Goal: Task Accomplishment & Management: Manage account settings

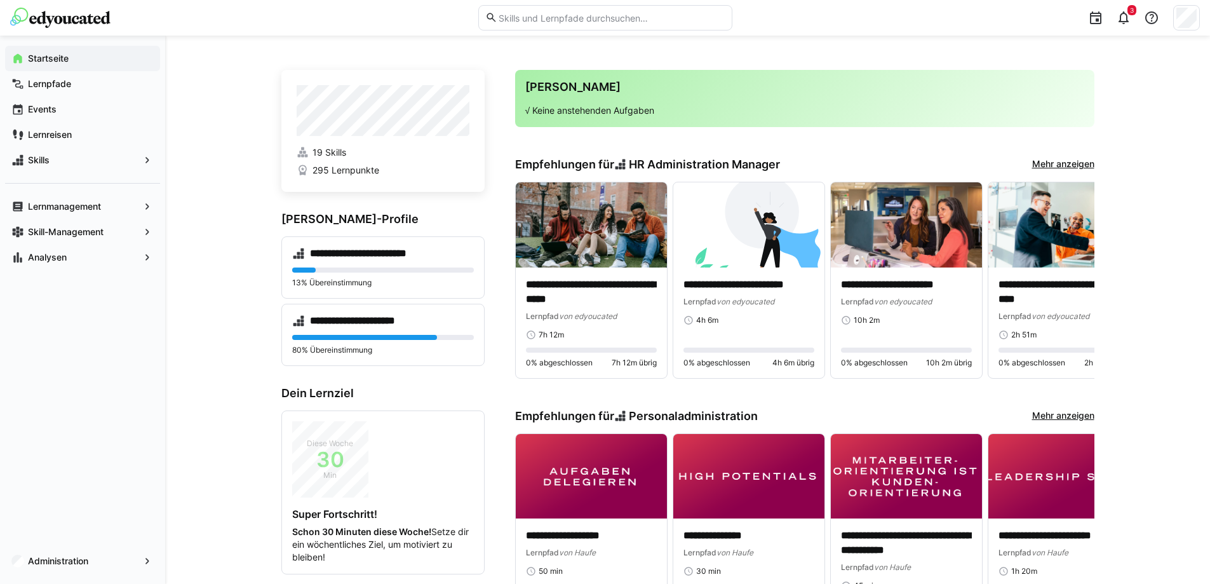
click at [0, 0] on app-navigation-label "Lernmanagement" at bounding box center [0, 0] width 0 height 0
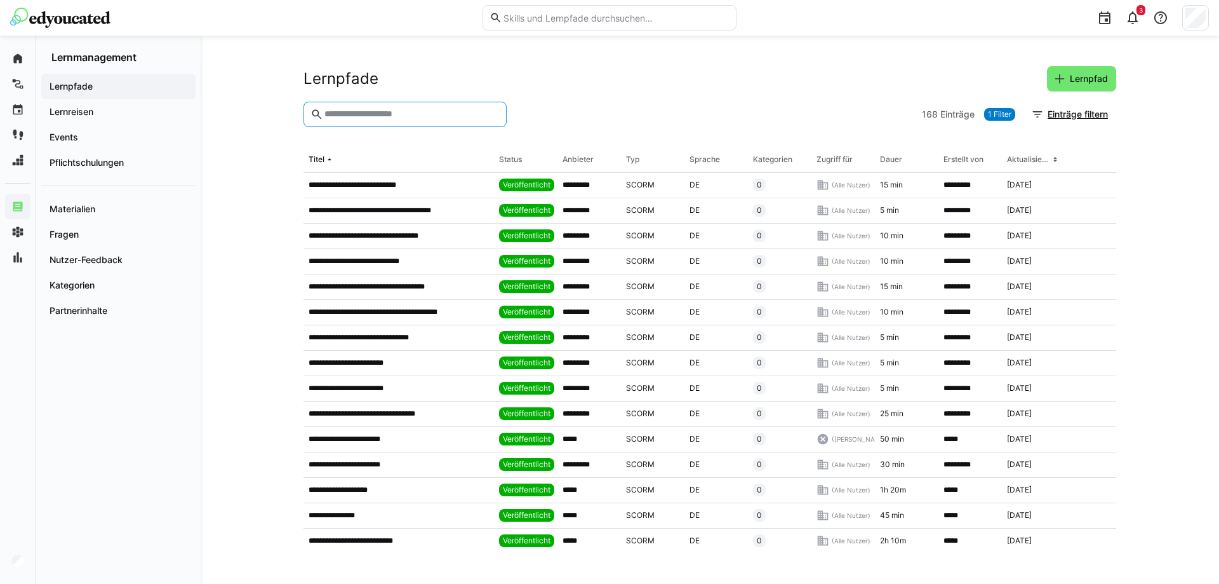
click at [441, 116] on input "text" at bounding box center [411, 114] width 177 height 11
type input "*****"
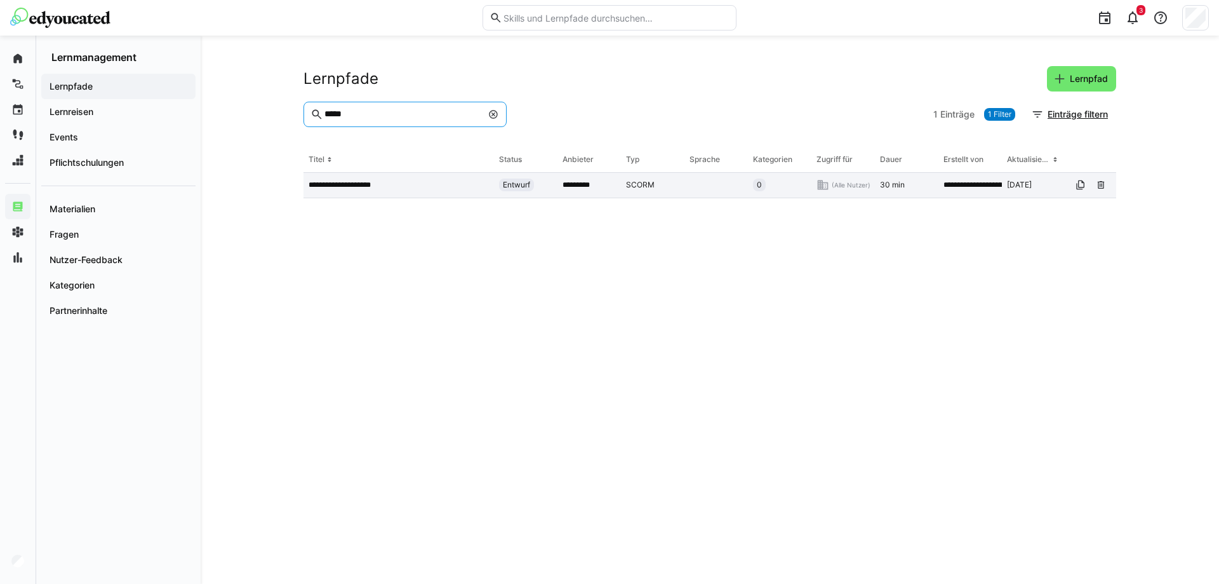
click at [382, 183] on p "**********" at bounding box center [347, 185] width 77 height 10
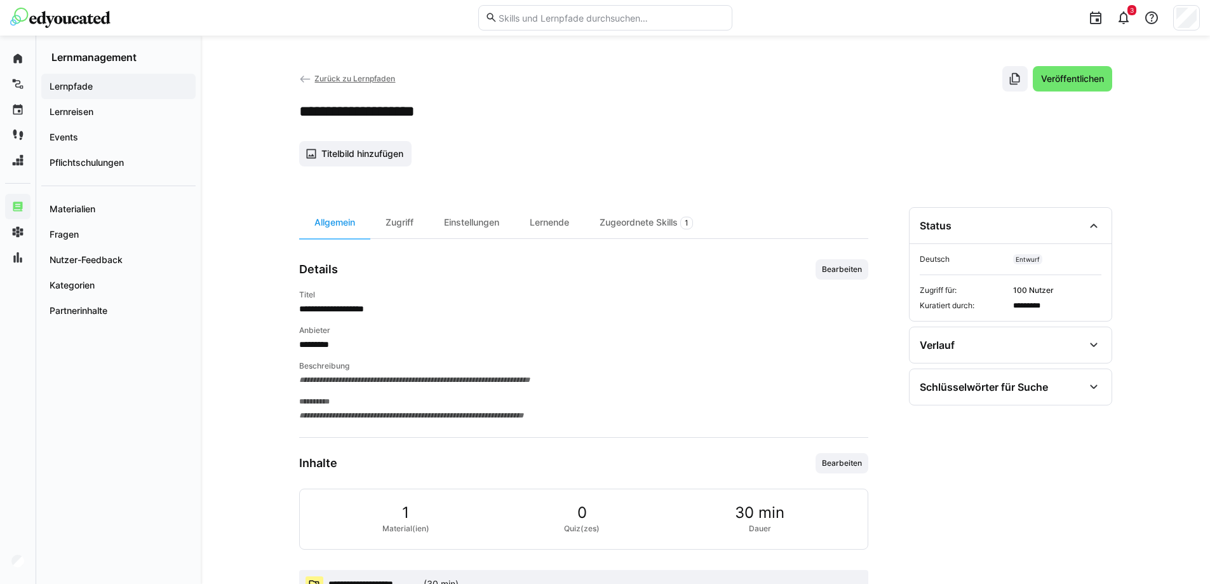
scroll to position [44, 0]
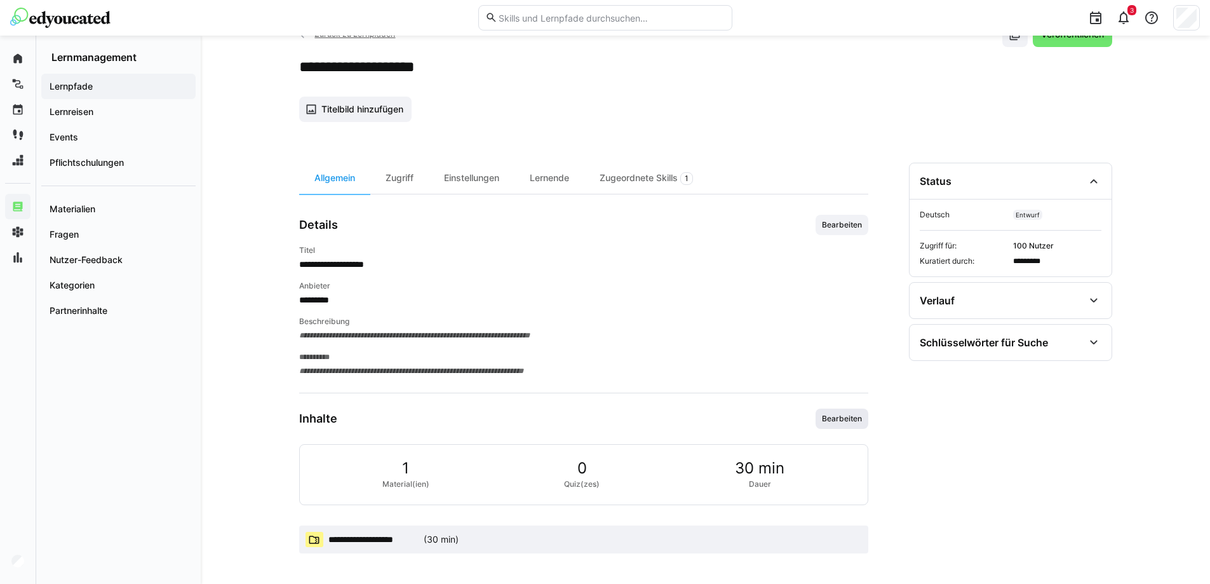
click at [830, 416] on span "Bearbeiten" at bounding box center [841, 418] width 43 height 10
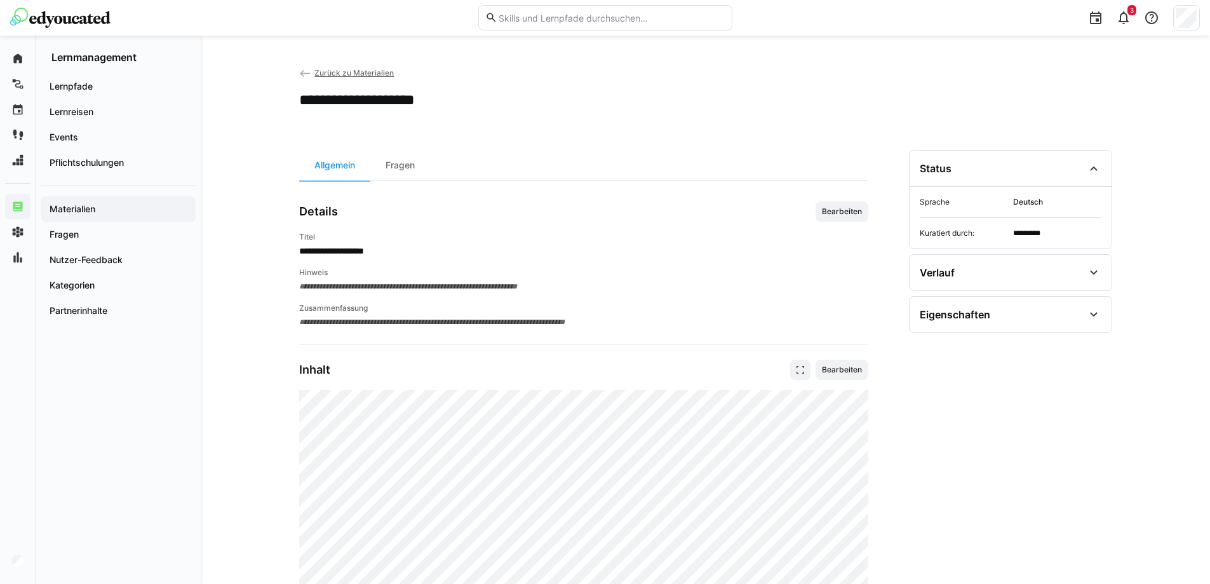
click at [365, 70] on span "Zurück zu Materialien" at bounding box center [353, 73] width 79 height 10
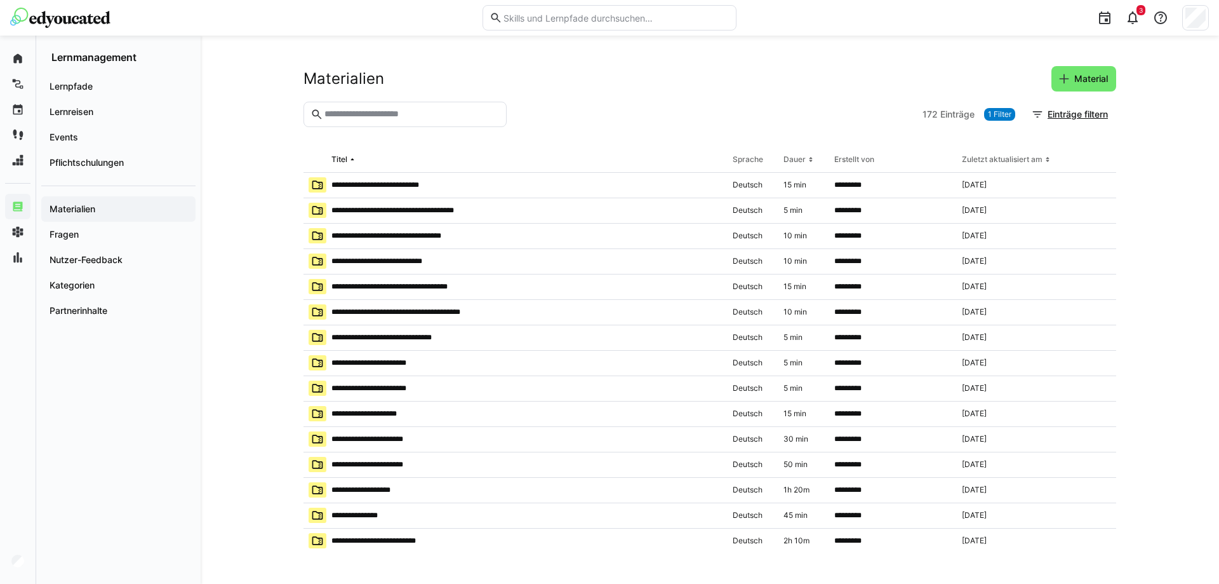
click at [427, 117] on input "text" at bounding box center [411, 114] width 177 height 11
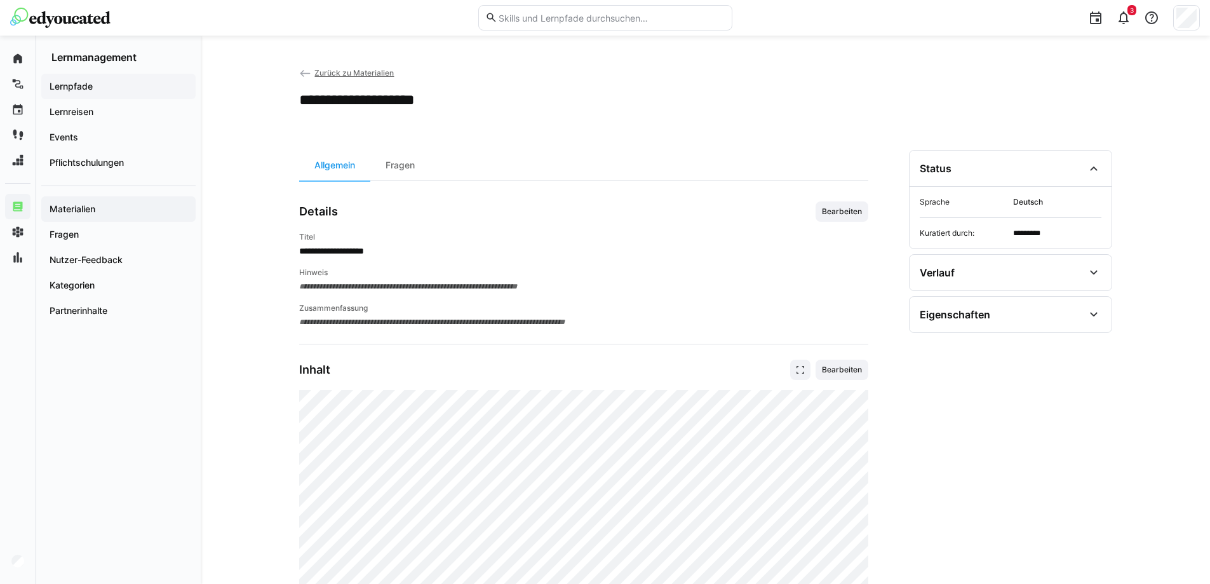
click at [0, 0] on app-navigation-label "Lernpfade" at bounding box center [0, 0] width 0 height 0
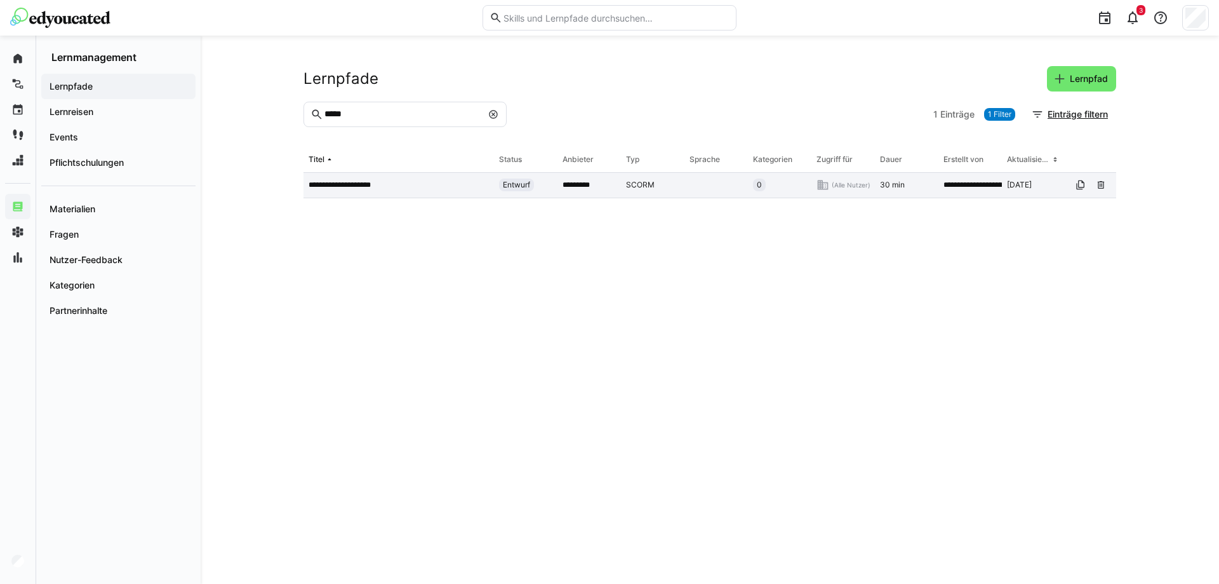
click at [402, 182] on app-table-first-column "**********" at bounding box center [399, 185] width 180 height 10
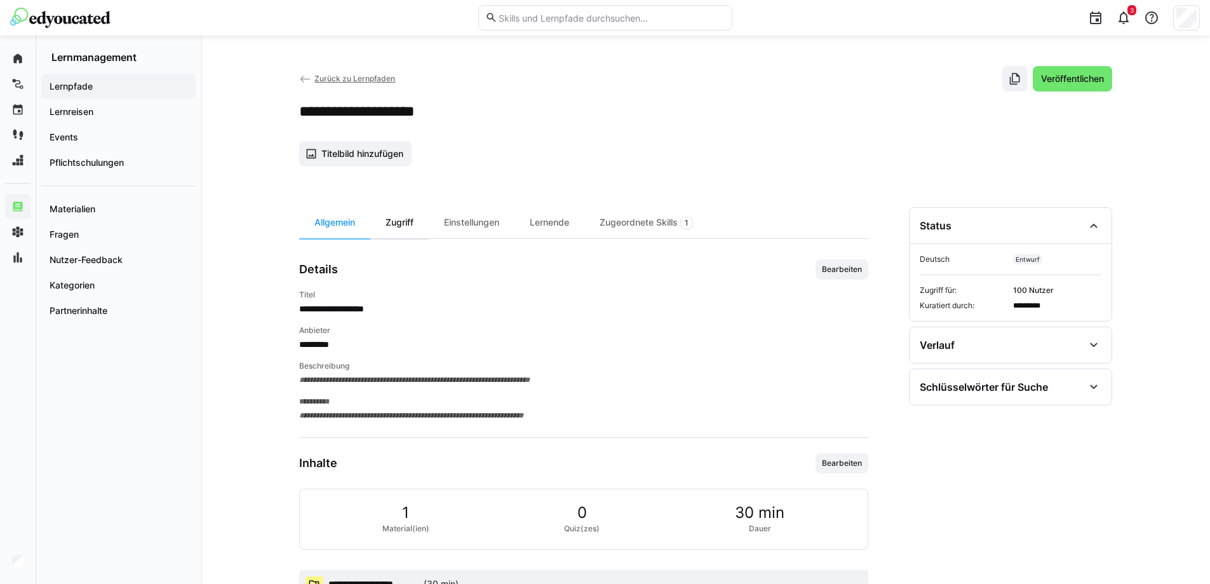
click at [405, 216] on div "Zugriff" at bounding box center [399, 222] width 58 height 31
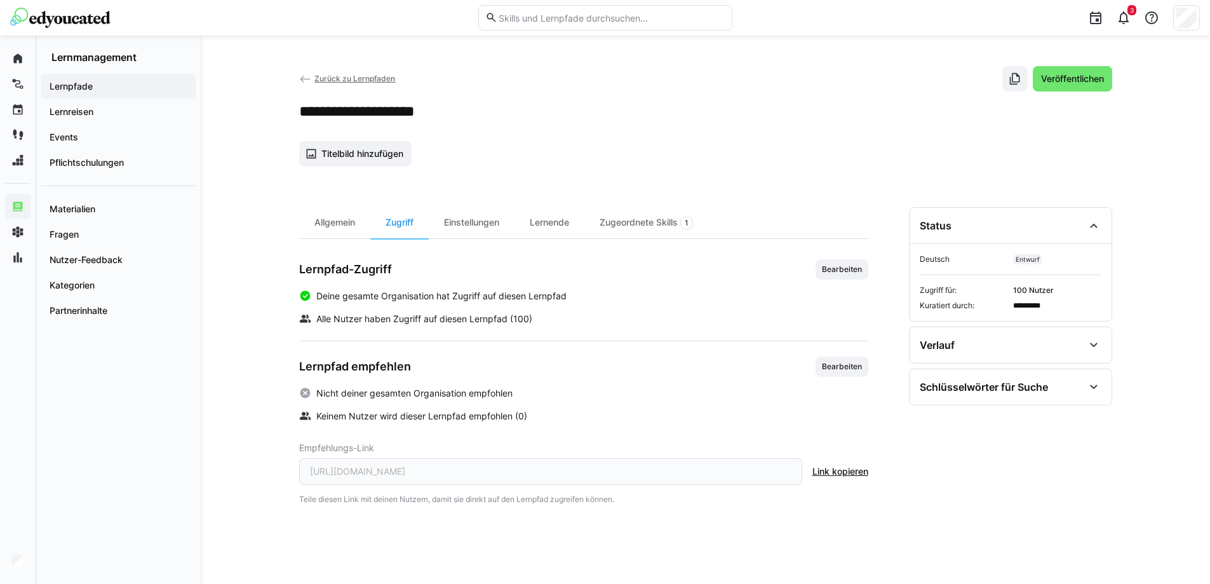
click at [681, 476] on div "https://app.edyoucated.org/learn/learning-path/Krongaard---Power-BI_e5b8da99-2a…" at bounding box center [550, 471] width 503 height 27
click at [850, 469] on span "Link kopieren" at bounding box center [840, 471] width 56 height 13
click at [824, 265] on span "Bearbeiten" at bounding box center [841, 269] width 43 height 10
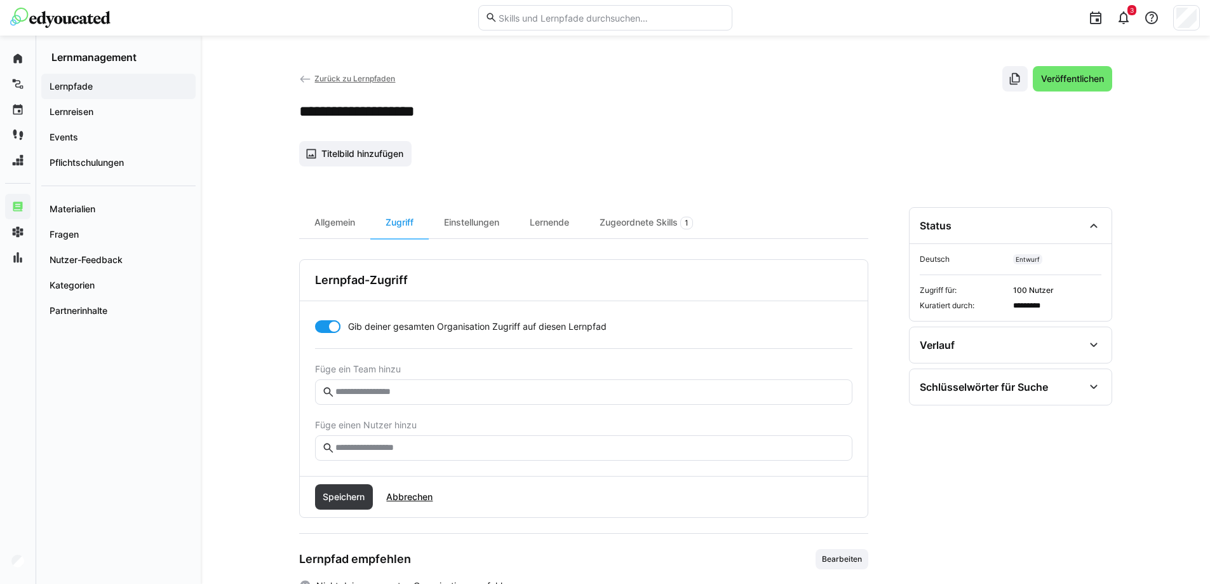
scroll to position [143, 0]
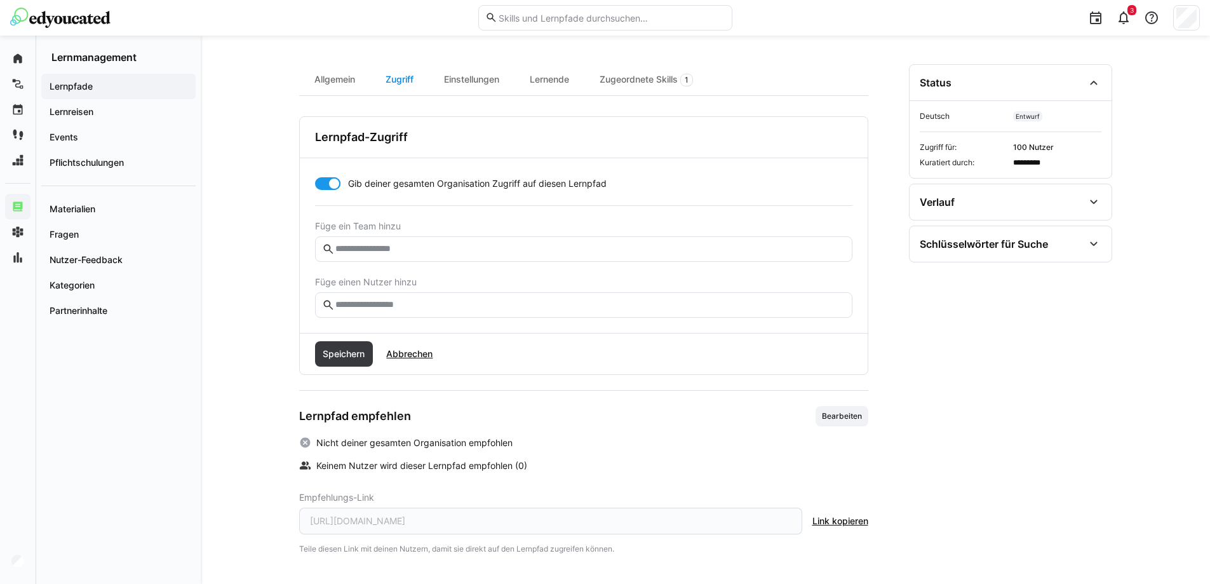
click at [403, 81] on div "Zugriff" at bounding box center [399, 79] width 58 height 31
click at [333, 81] on div "Allgemein" at bounding box center [334, 79] width 71 height 31
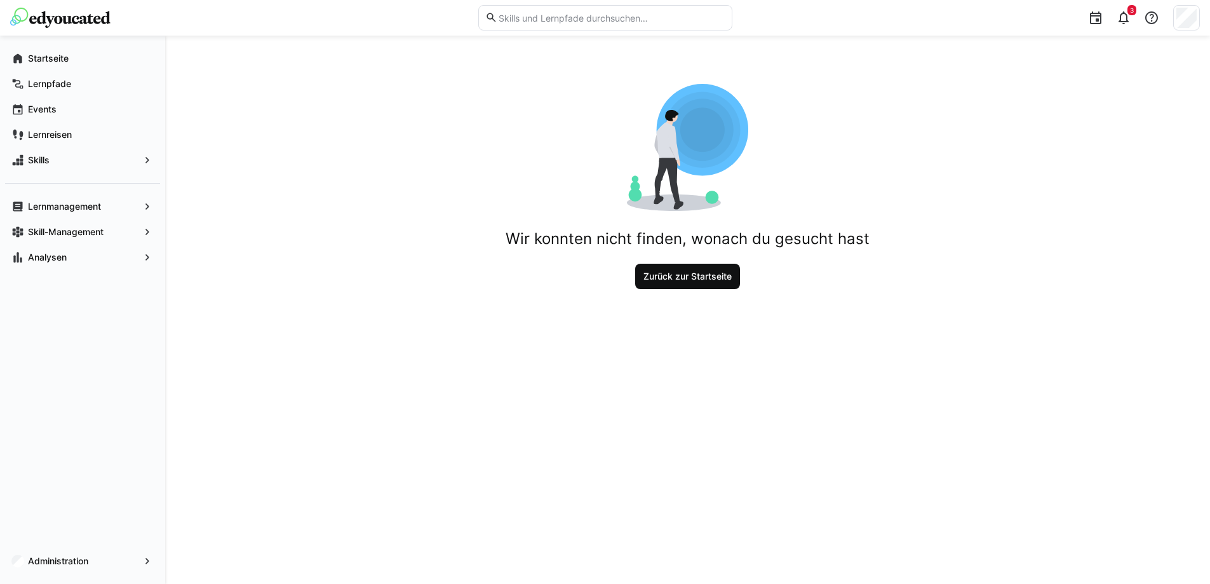
click at [694, 281] on span "Zurück zur Startseite" at bounding box center [687, 276] width 92 height 13
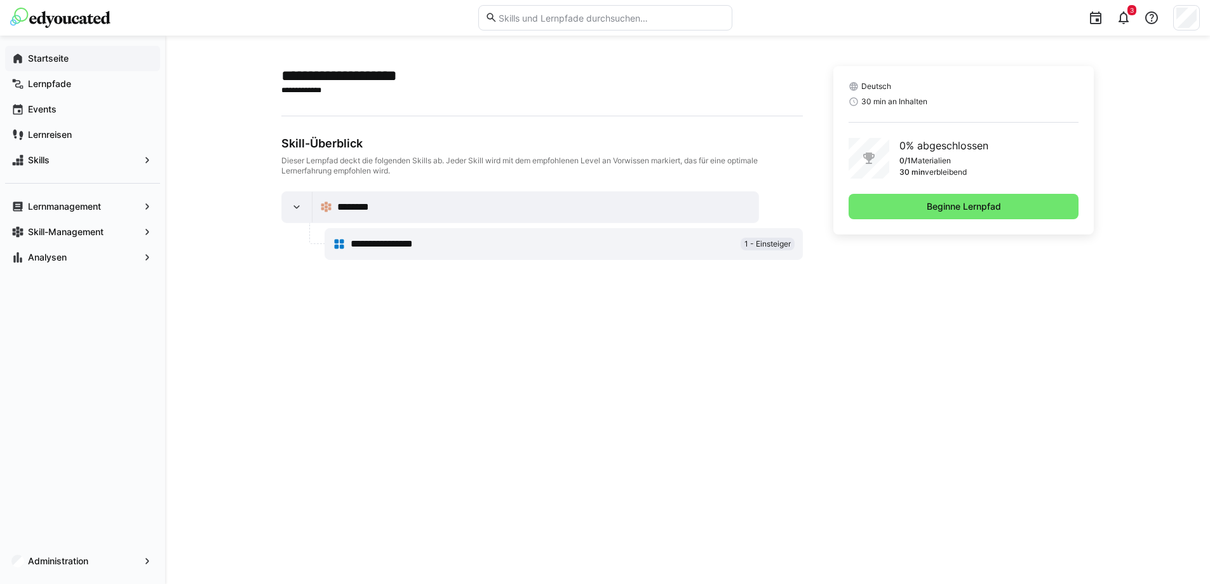
click at [0, 0] on app-navigation-label "Startseite" at bounding box center [0, 0] width 0 height 0
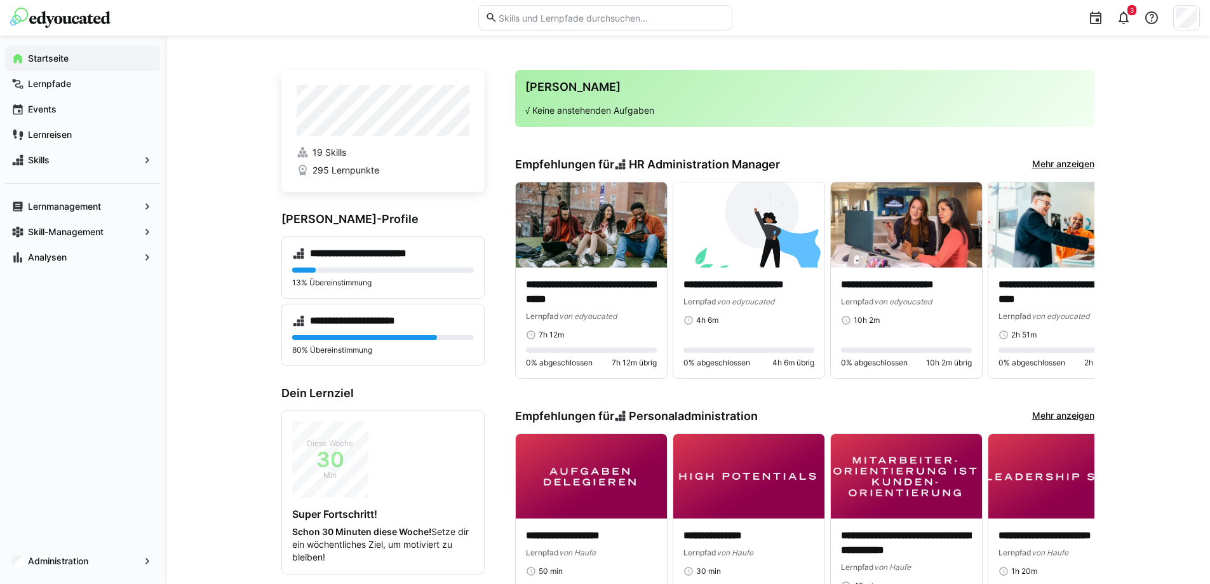
click at [549, 18] on input "text" at bounding box center [610, 17] width 227 height 11
click at [81, 83] on span "Lernpfade" at bounding box center [90, 83] width 128 height 13
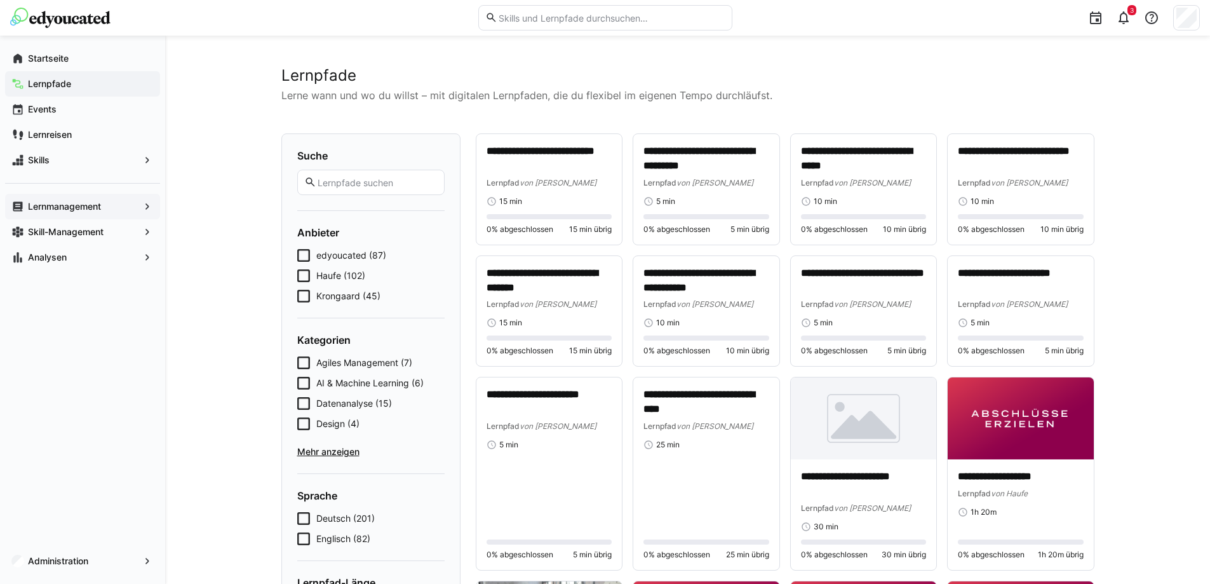
click at [0, 0] on app-navigation-label "Lernmanagement" at bounding box center [0, 0] width 0 height 0
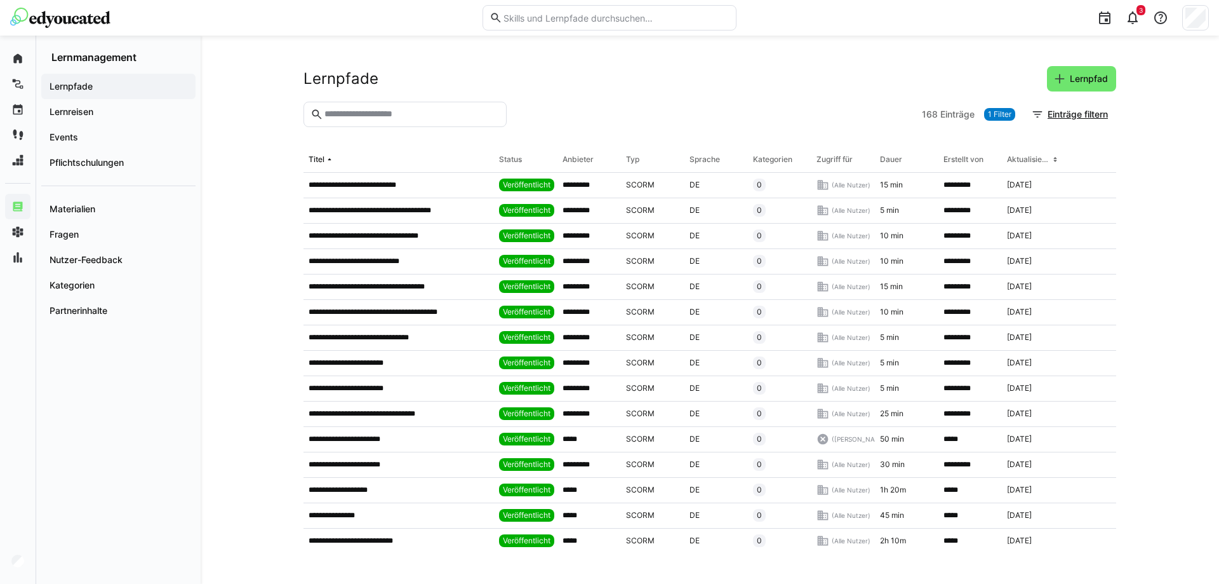
click at [432, 111] on input "text" at bounding box center [411, 114] width 177 height 11
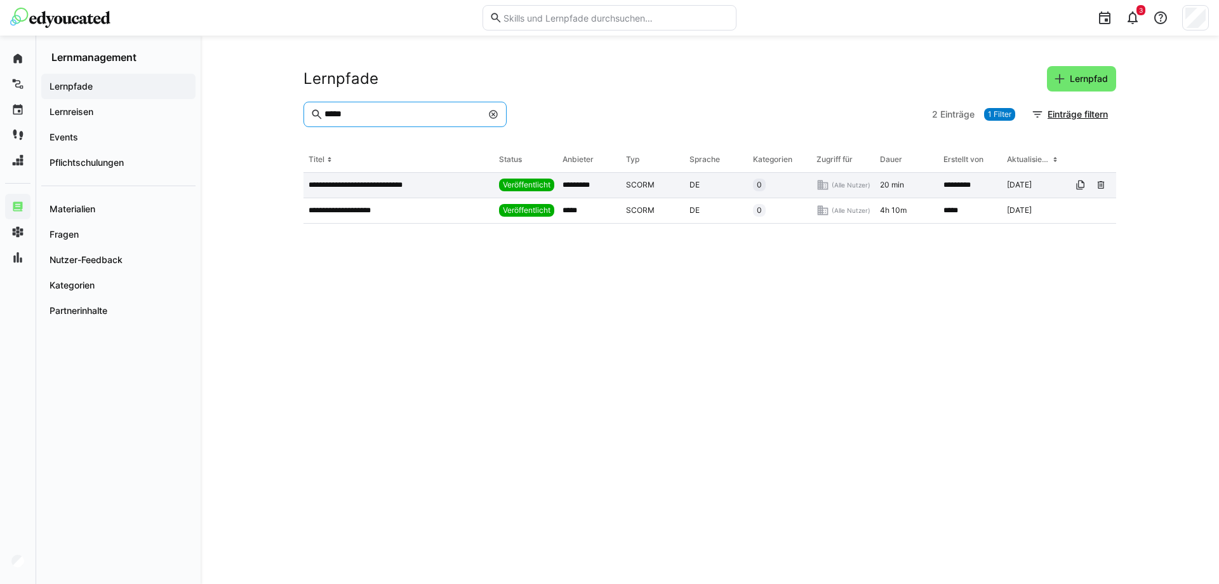
type input "*****"
click at [372, 192] on div "**********" at bounding box center [399, 185] width 191 height 25
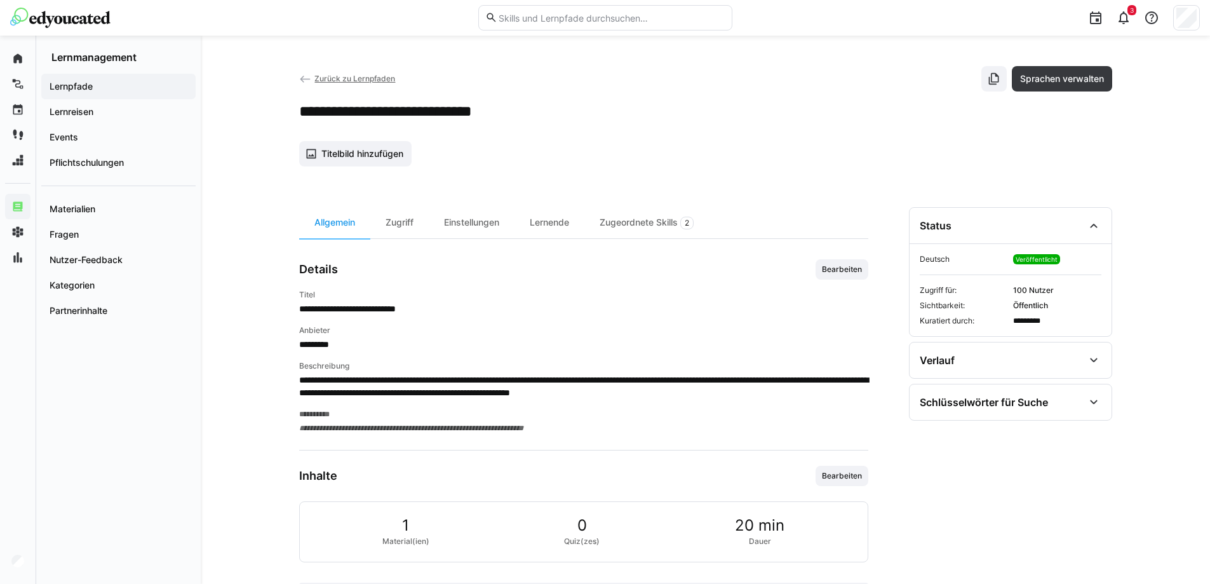
scroll to position [57, 0]
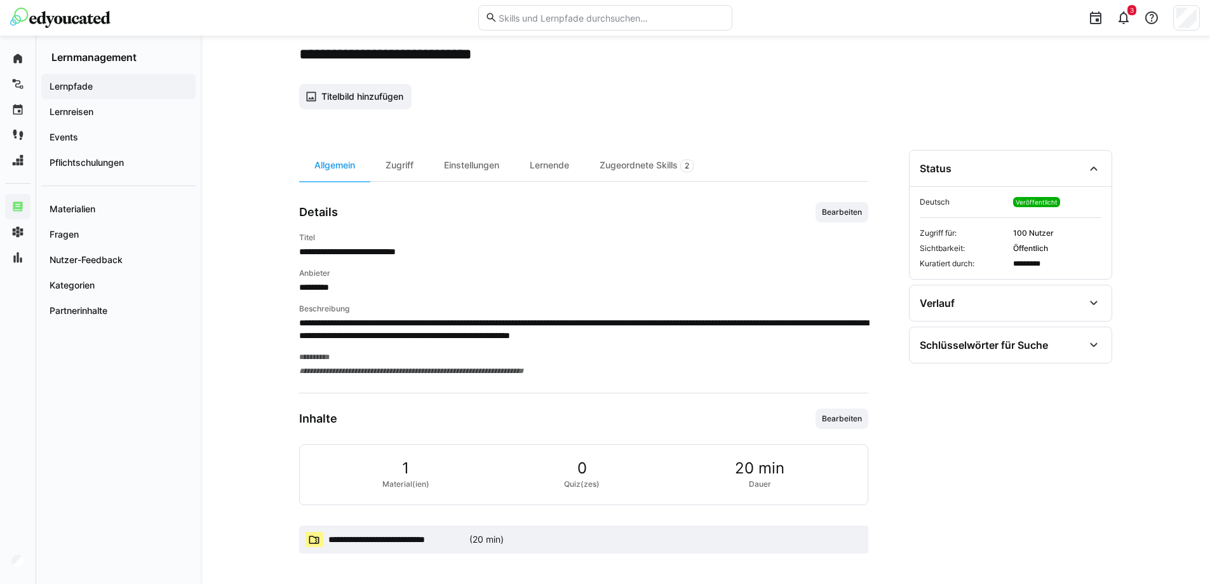
drag, startPoint x: 394, startPoint y: 163, endPoint x: 421, endPoint y: 191, distance: 38.2
click at [394, 163] on div "Zugriff" at bounding box center [399, 165] width 58 height 31
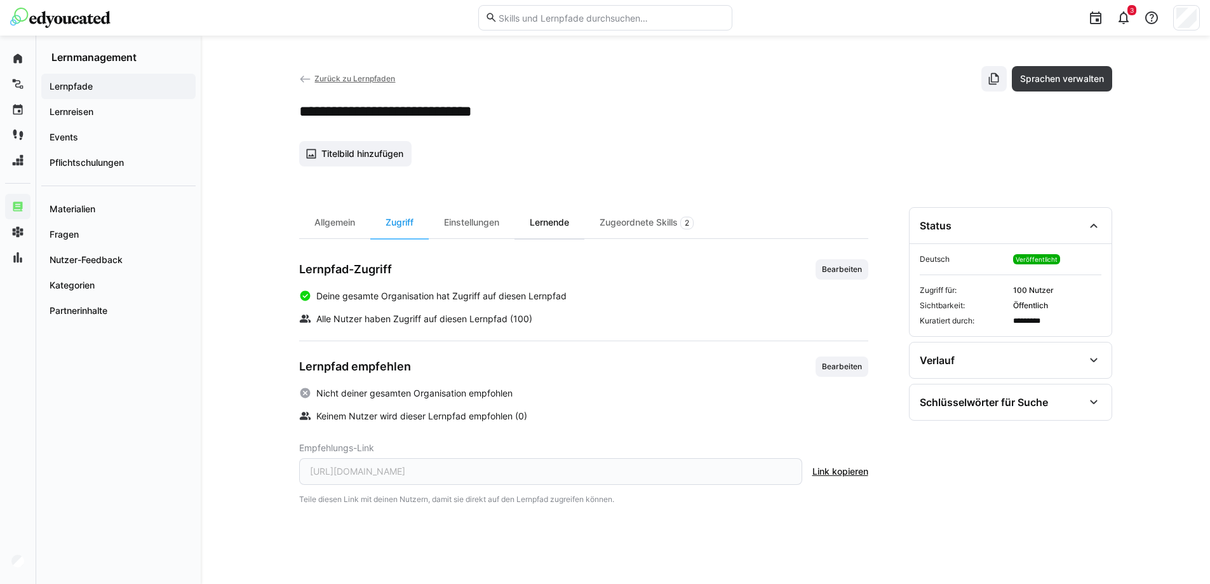
click at [564, 224] on div "Lernende" at bounding box center [549, 222] width 70 height 31
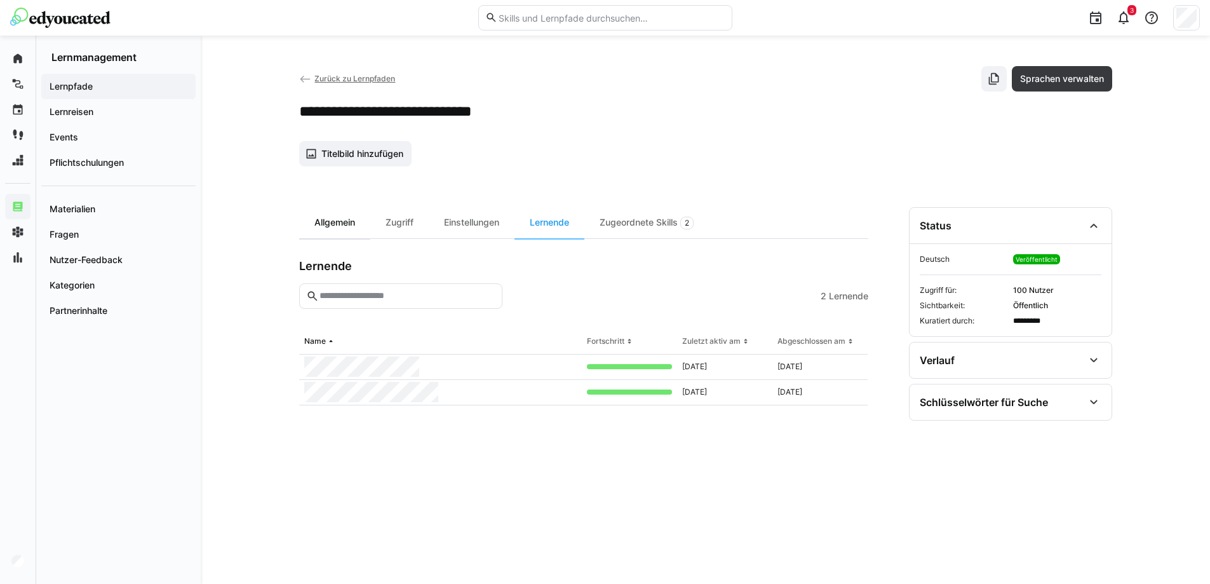
click at [327, 222] on div "Allgemein" at bounding box center [334, 222] width 71 height 31
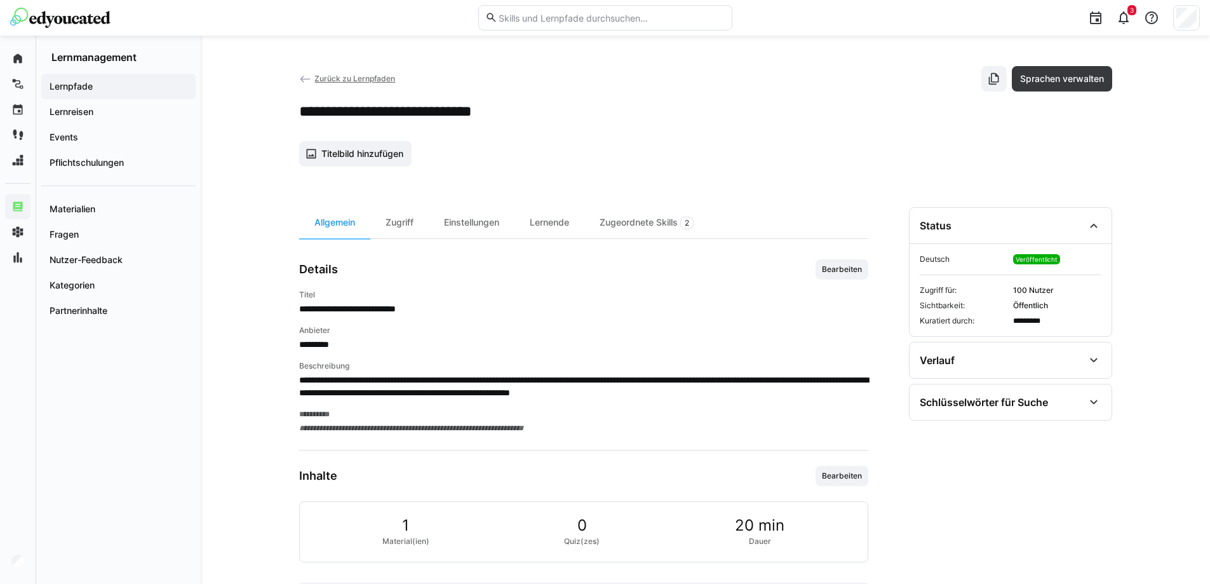
click at [329, 78] on span "Zurück zu Lernpfaden" at bounding box center [354, 79] width 81 height 10
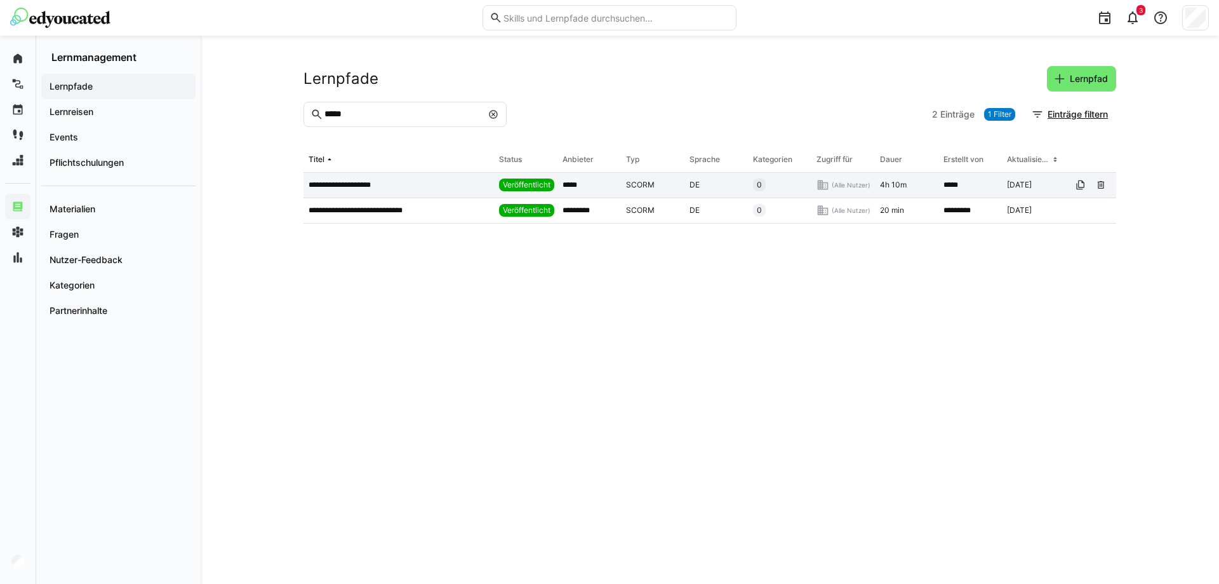
click at [361, 184] on p "**********" at bounding box center [349, 185] width 81 height 10
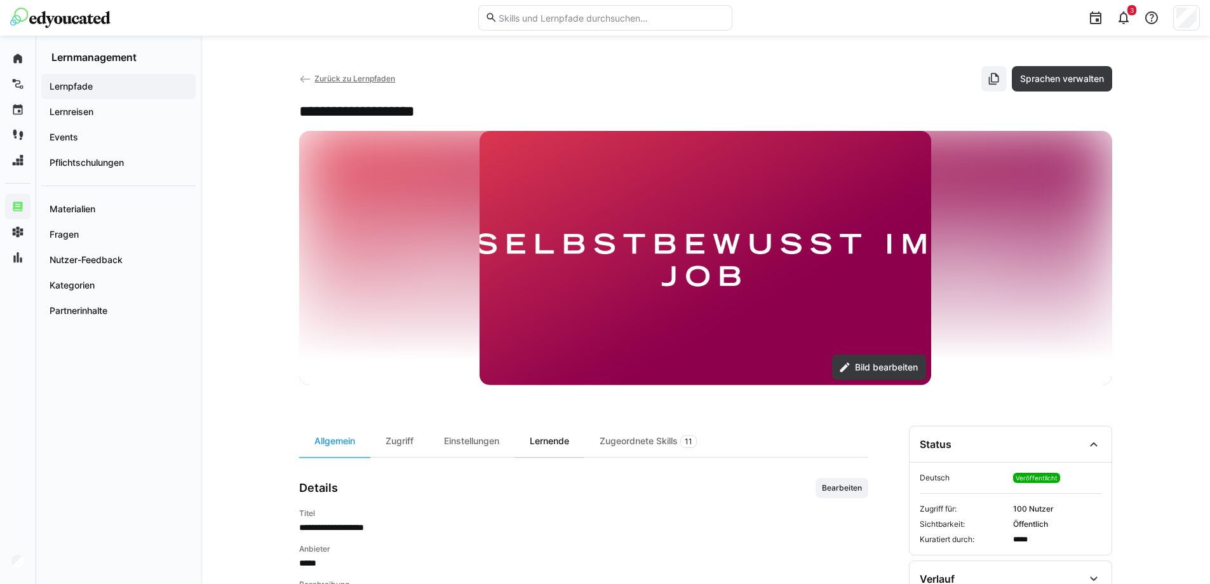
click at [565, 448] on div "Lernende" at bounding box center [549, 440] width 70 height 31
click at [78, 11] on img at bounding box center [60, 18] width 100 height 20
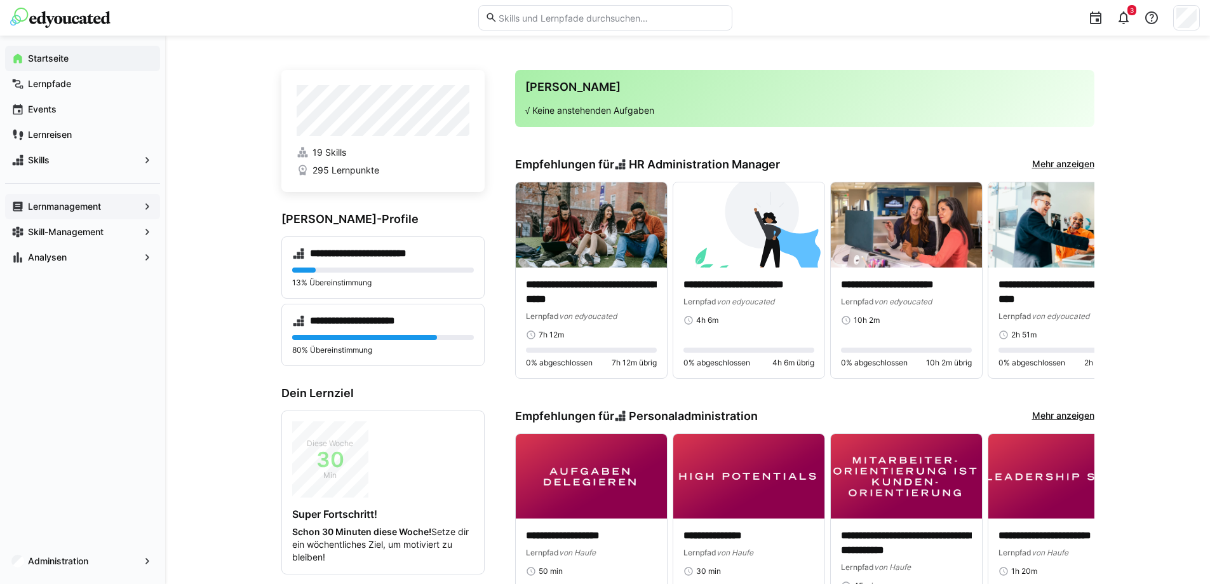
click at [0, 0] on app-navigation-label "Lernmanagement" at bounding box center [0, 0] width 0 height 0
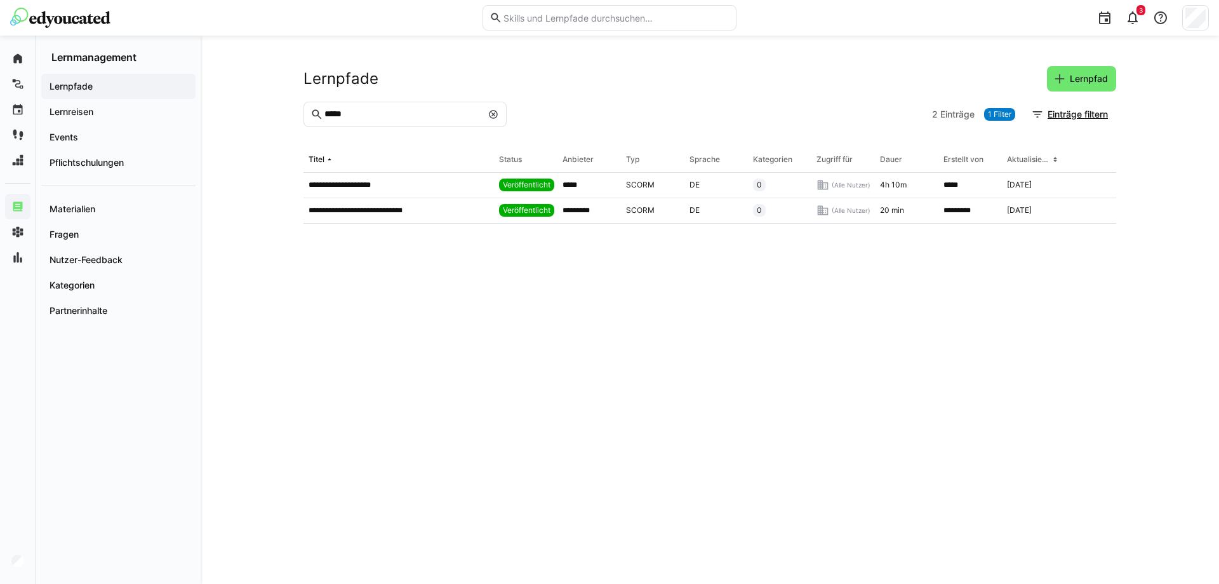
click at [494, 111] on eds-icon at bounding box center [493, 114] width 10 height 10
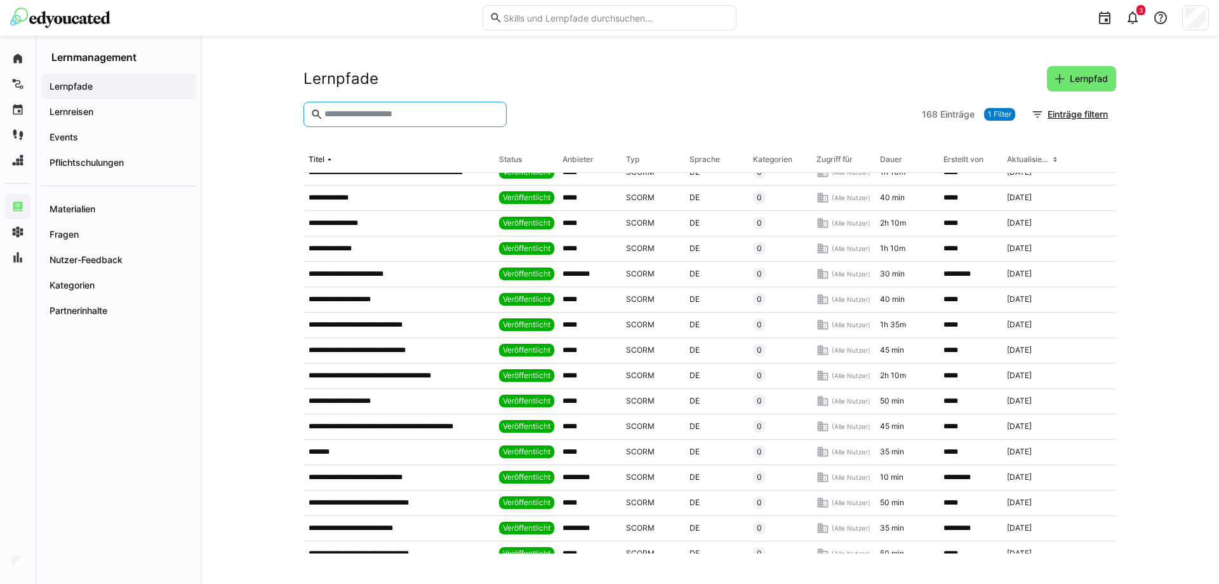
scroll to position [2096, 0]
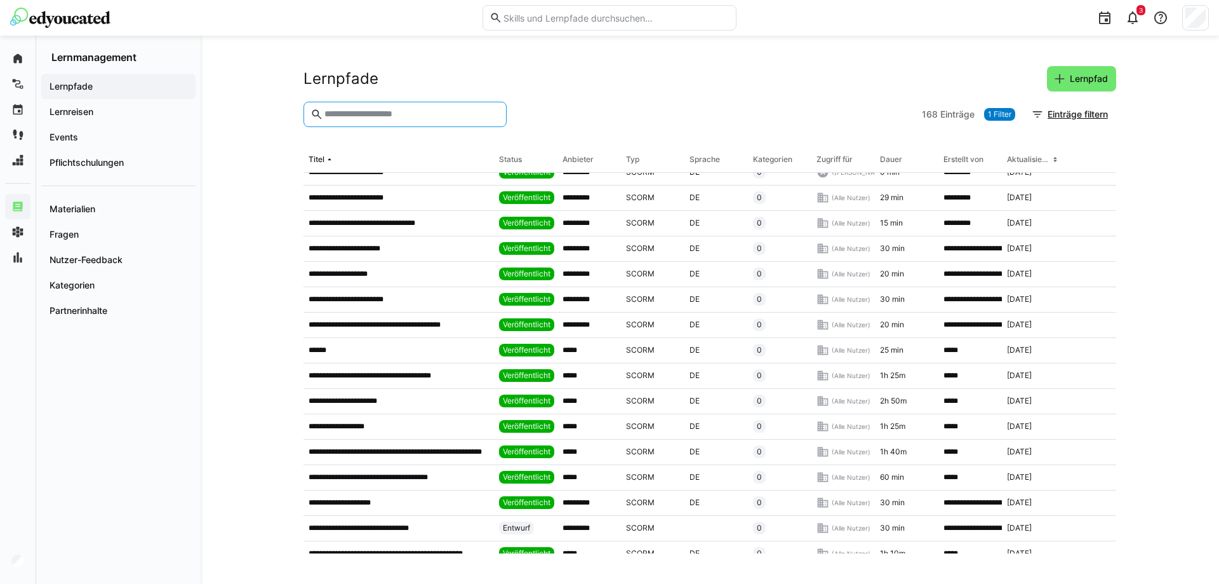
click at [518, 160] on div "Status" at bounding box center [510, 159] width 23 height 10
click at [509, 161] on div "Status" at bounding box center [510, 159] width 23 height 10
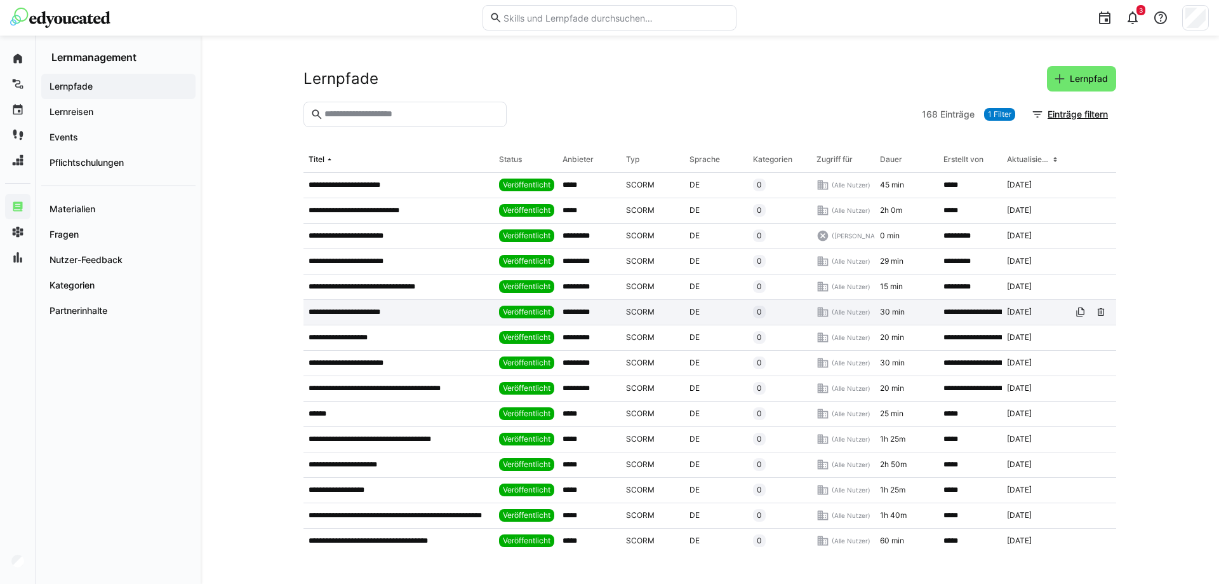
scroll to position [2223, 0]
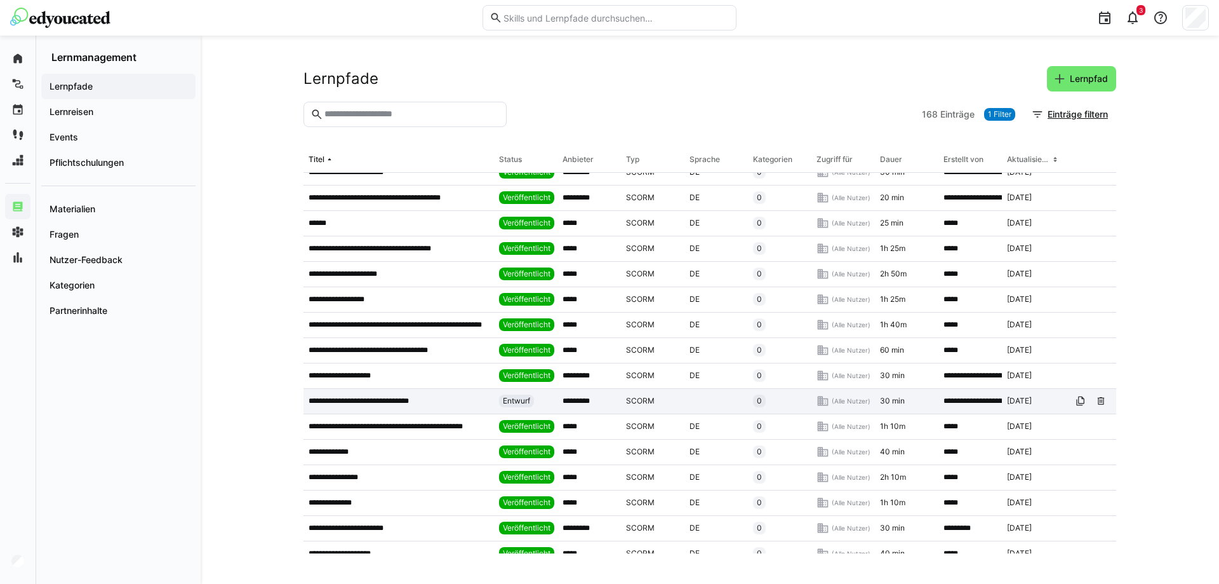
click at [415, 402] on p "**********" at bounding box center [367, 401] width 117 height 10
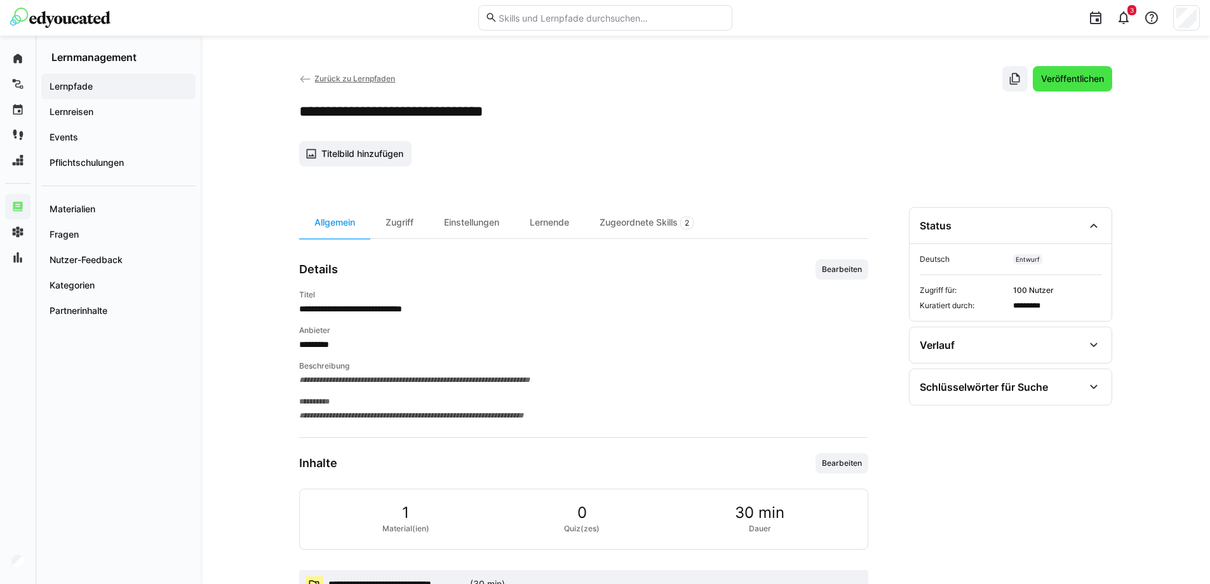
click at [1074, 79] on span "Veröffentlichen" at bounding box center [1072, 78] width 67 height 13
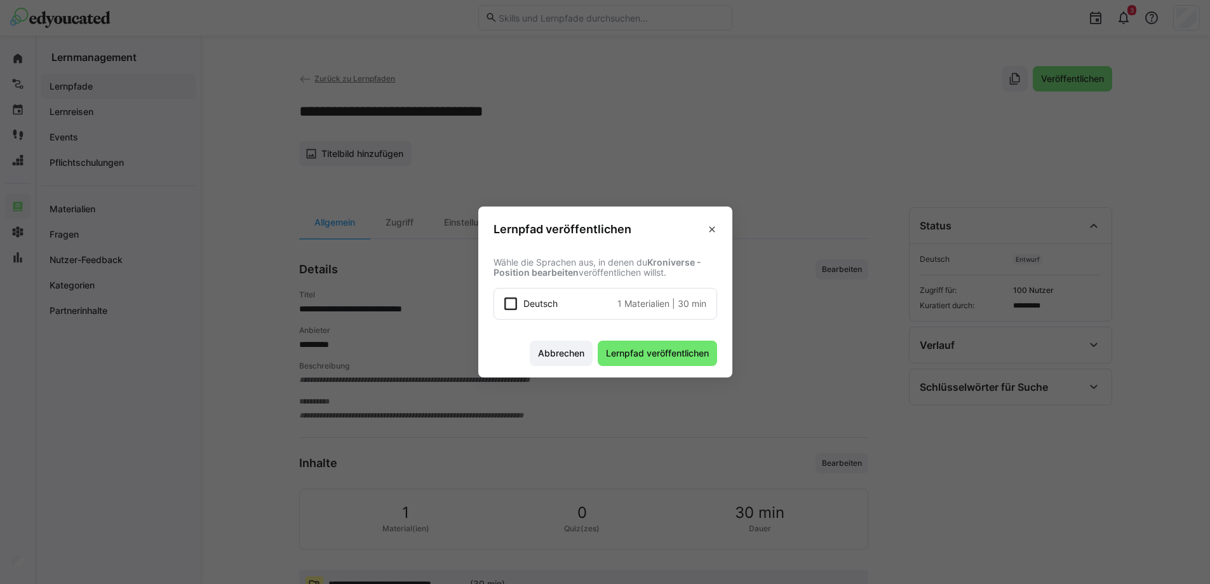
click at [512, 297] on icon at bounding box center [510, 303] width 13 height 13
click at [671, 347] on span "Lernpfad veröffentlichen" at bounding box center [657, 353] width 107 height 13
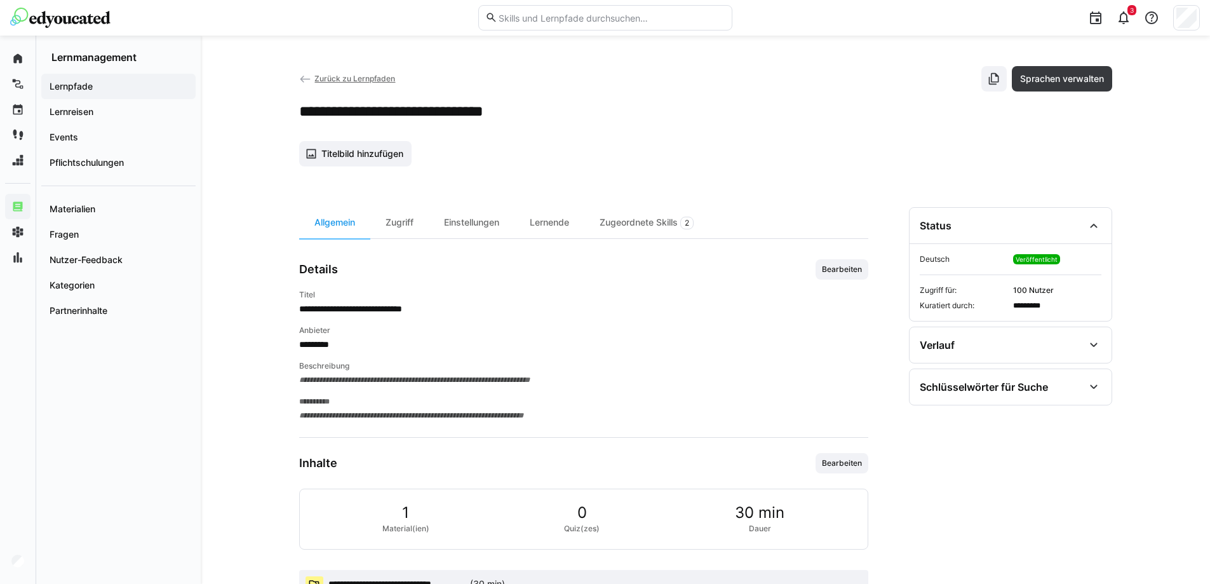
click at [333, 78] on span "Zurück zu Lernpfaden" at bounding box center [354, 79] width 81 height 10
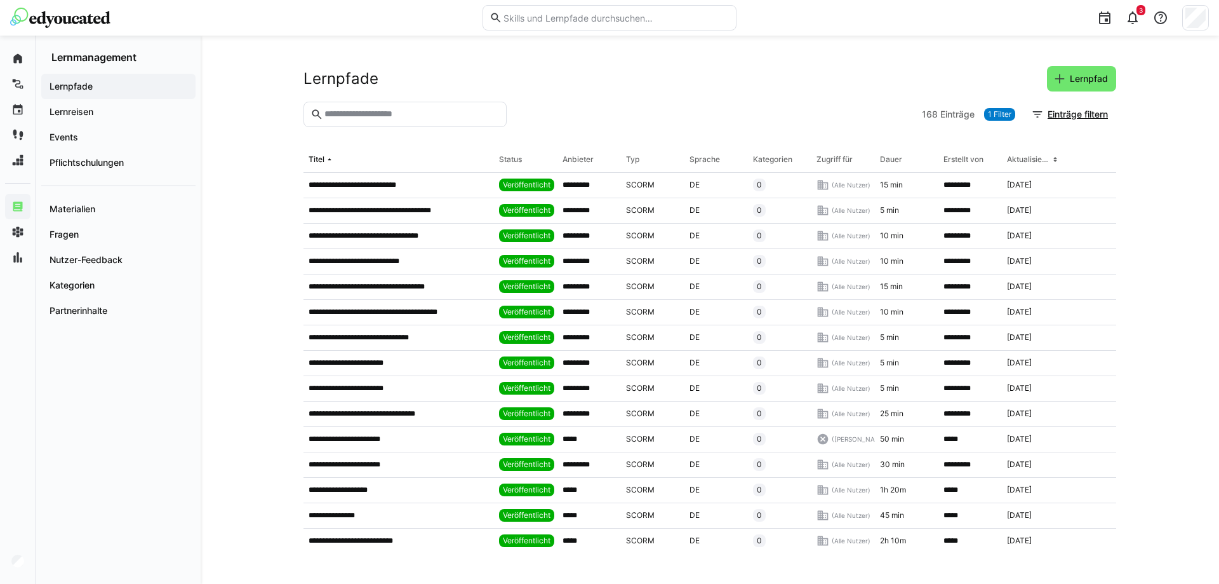
click at [517, 157] on div "Status" at bounding box center [510, 159] width 23 height 10
click at [509, 161] on div "Status" at bounding box center [510, 159] width 23 height 10
click at [1075, 112] on span "Einträge filtern" at bounding box center [1078, 114] width 64 height 13
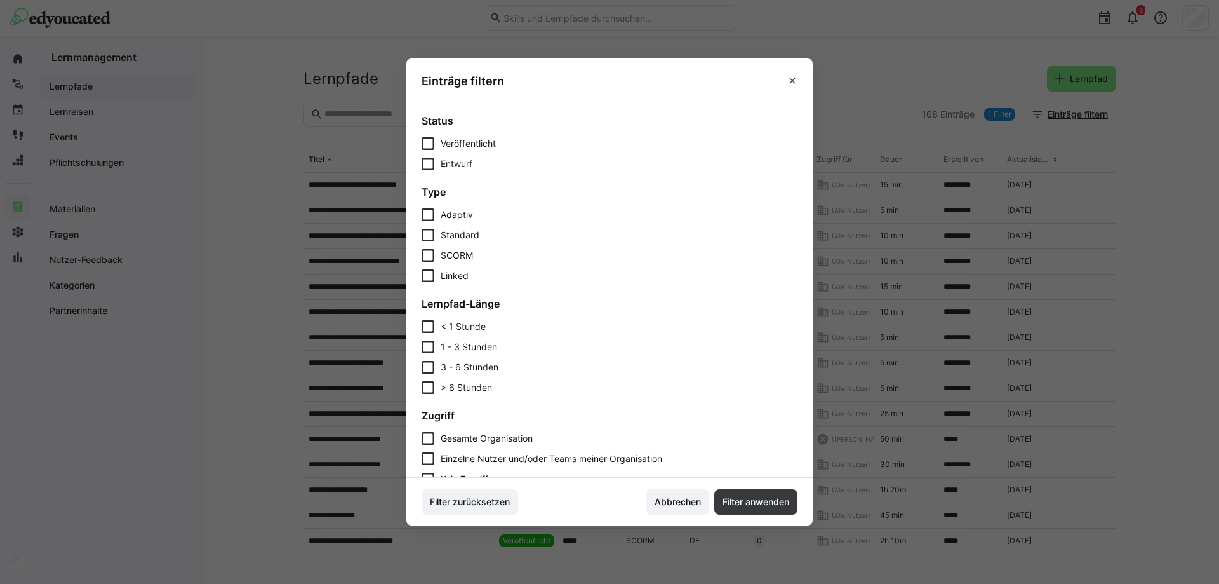
click at [434, 164] on icon at bounding box center [428, 163] width 13 height 13
click at [780, 505] on span "Filter anwenden" at bounding box center [756, 501] width 70 height 13
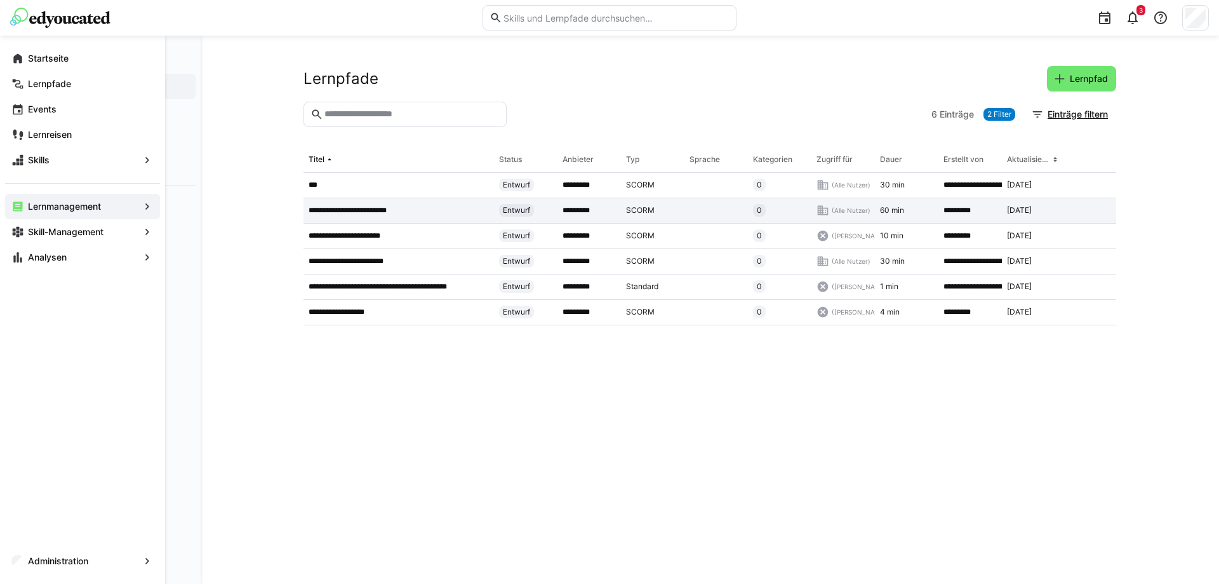
click at [364, 210] on p "**********" at bounding box center [359, 210] width 100 height 10
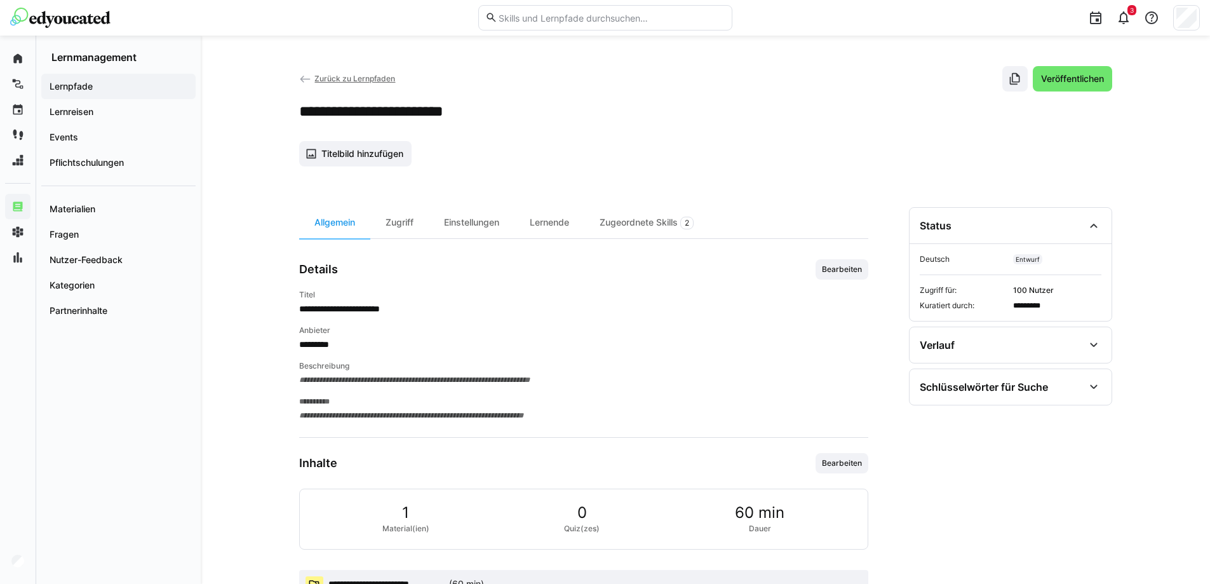
scroll to position [44, 0]
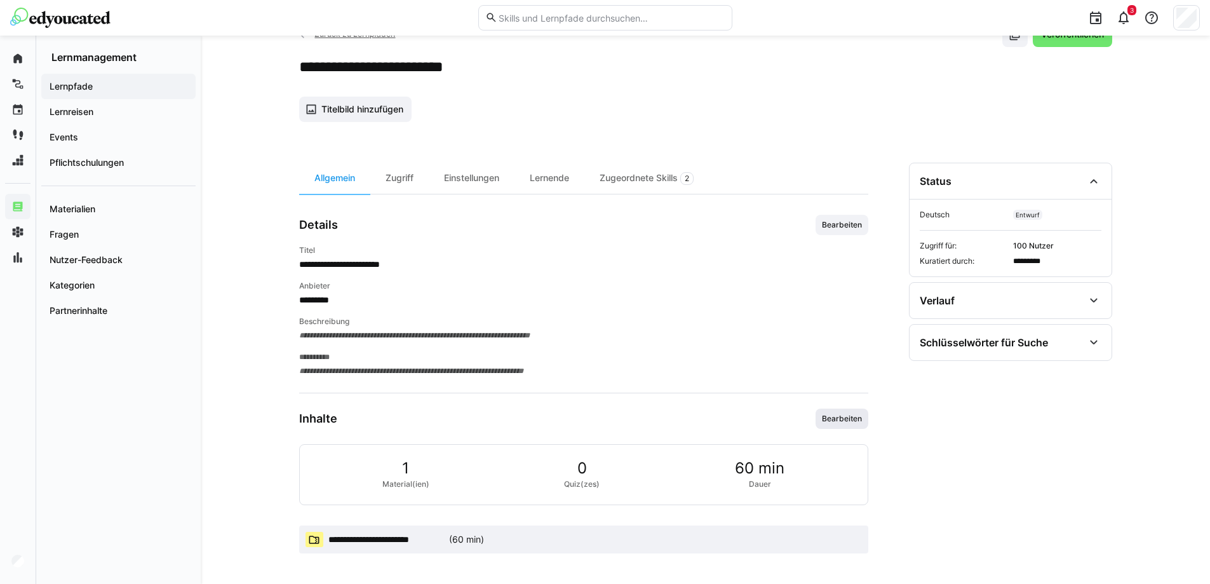
click at [847, 418] on span "Bearbeiten" at bounding box center [841, 418] width 43 height 10
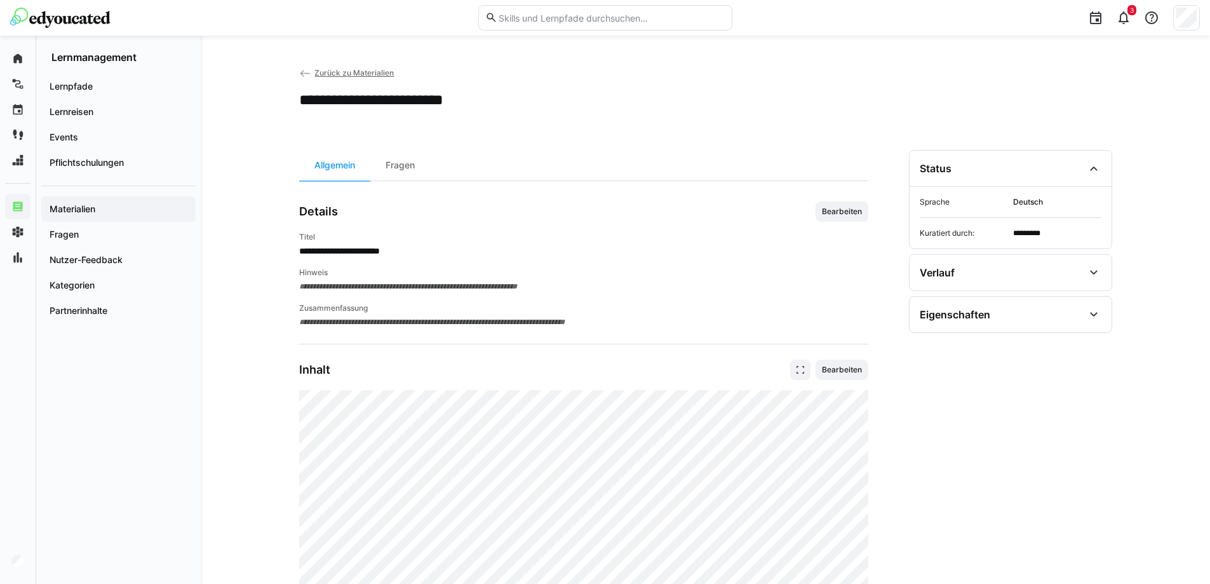
click at [335, 71] on span "Zurück zu Materialien" at bounding box center [353, 73] width 79 height 10
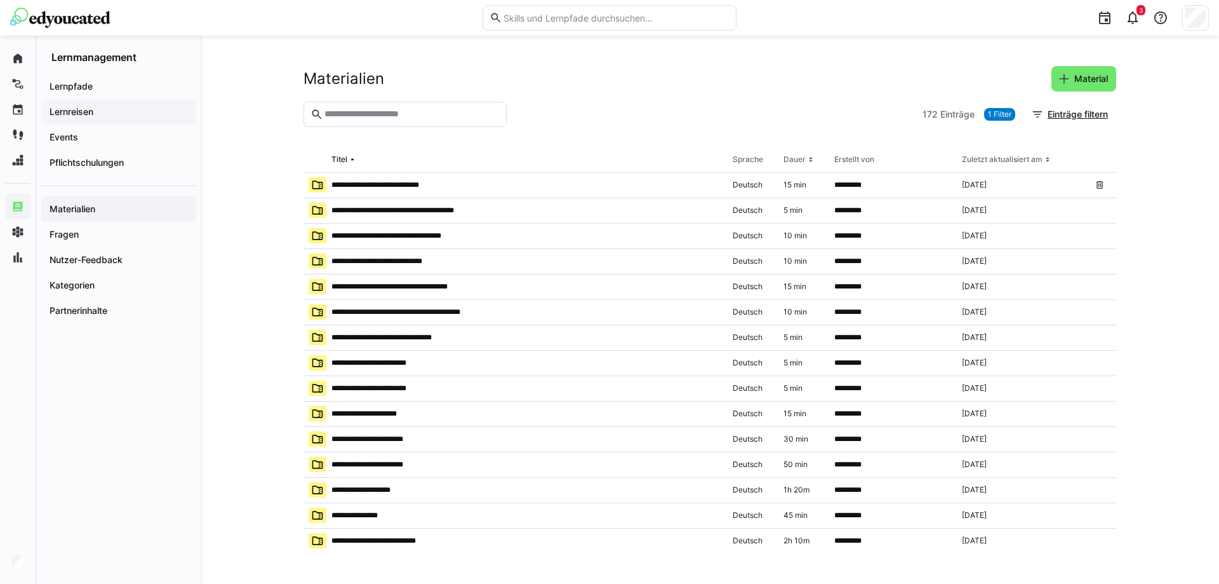
click at [97, 104] on div "Lernreisen" at bounding box center [118, 111] width 154 height 25
click at [95, 91] on span "Lernpfade" at bounding box center [119, 86] width 142 height 13
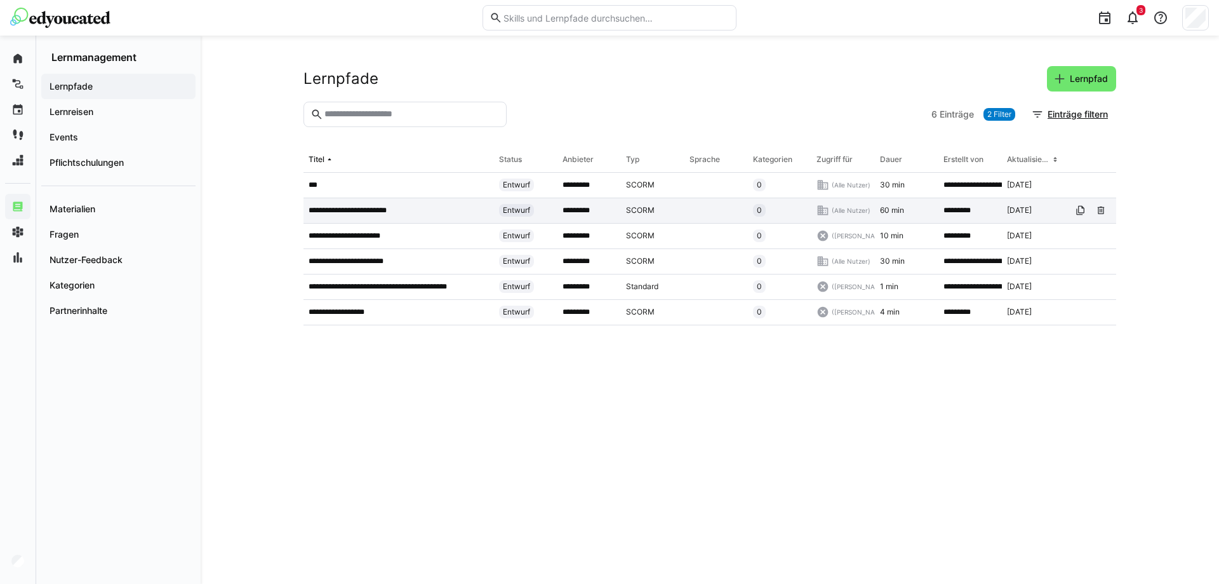
click at [370, 213] on p "**********" at bounding box center [359, 210] width 100 height 10
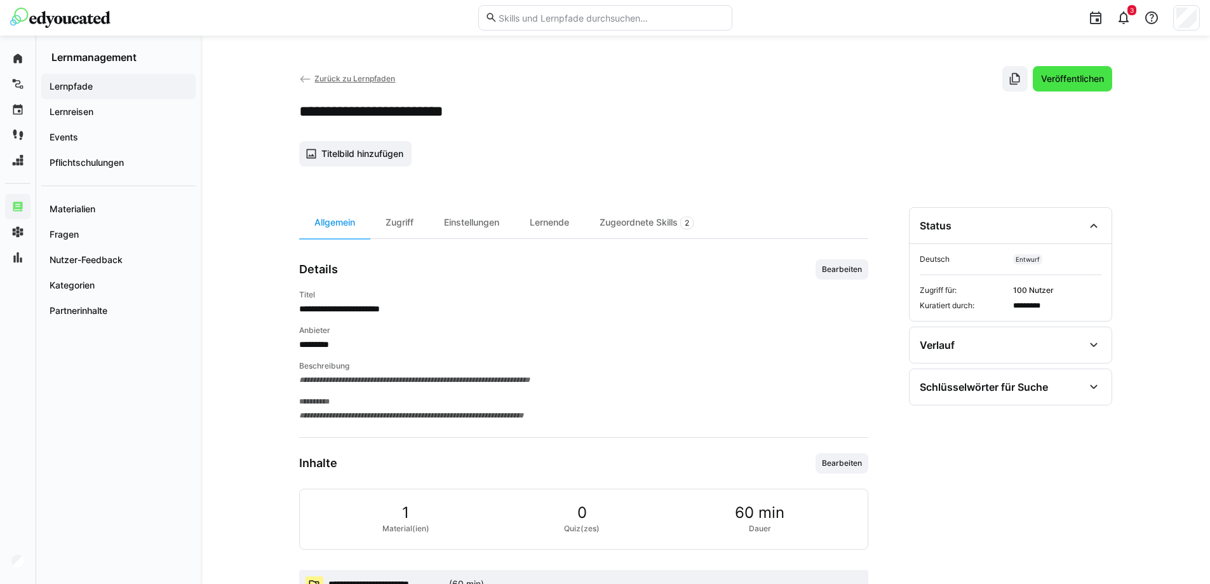
click at [1073, 72] on span "Veröffentlichen" at bounding box center [1072, 78] width 67 height 13
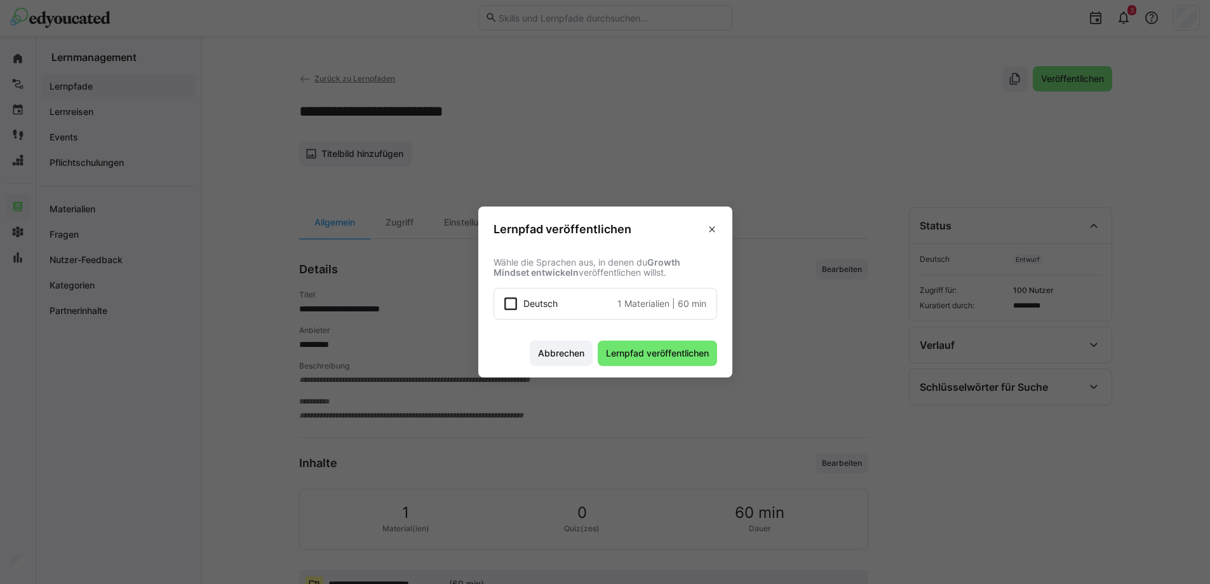
click at [534, 309] on span "Deutsch" at bounding box center [540, 303] width 34 height 13
click at [643, 356] on span "Lernpfad veröffentlichen" at bounding box center [657, 353] width 107 height 13
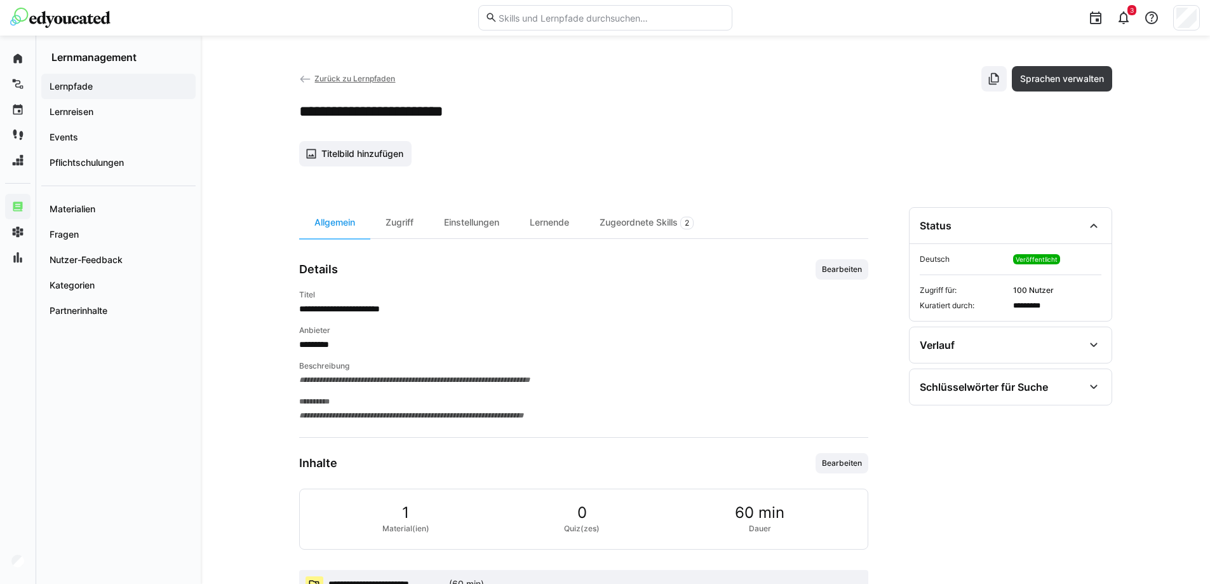
click at [347, 78] on span "Zurück zu Lernpfaden" at bounding box center [354, 79] width 81 height 10
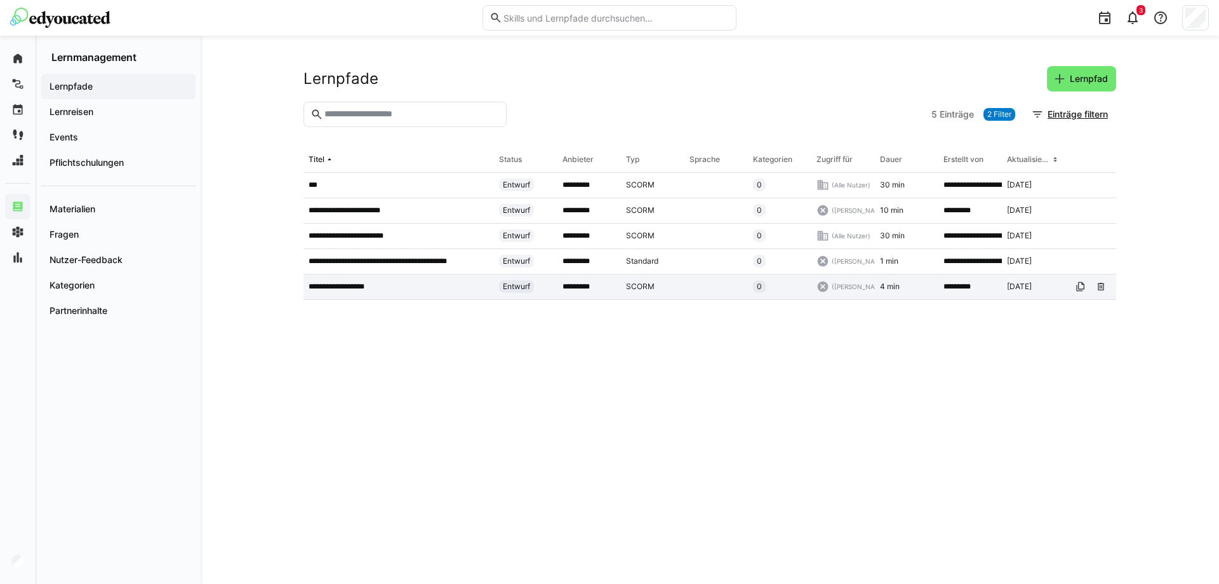
click at [375, 294] on div "**********" at bounding box center [399, 286] width 191 height 25
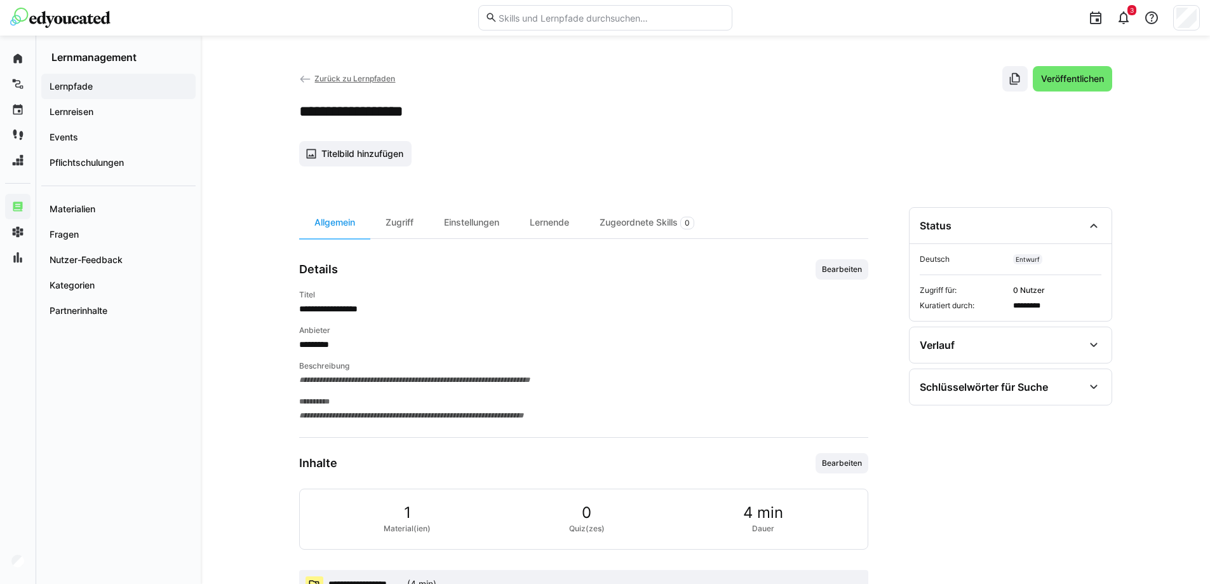
scroll to position [44, 0]
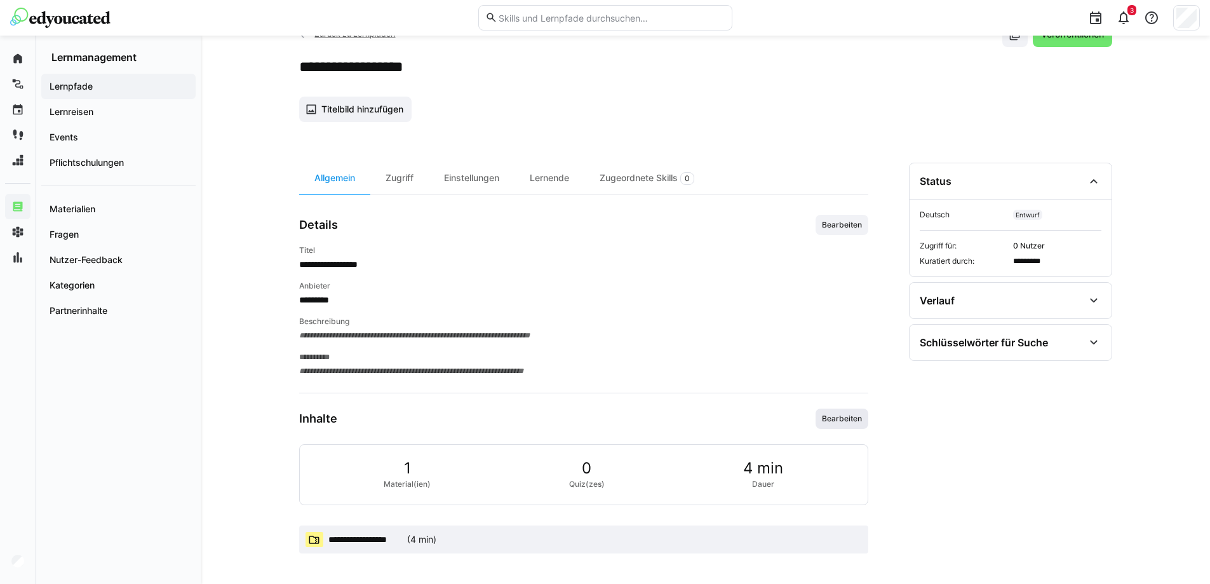
click at [827, 423] on span "Bearbeiten" at bounding box center [841, 418] width 43 height 10
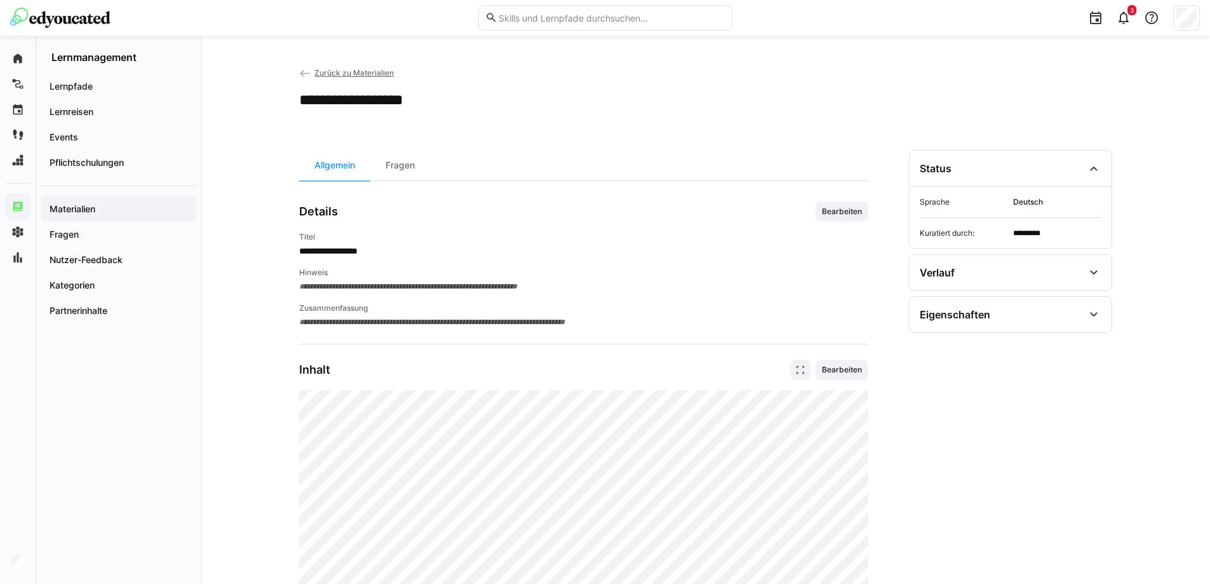
click at [340, 71] on span "Zurück zu Materialien" at bounding box center [353, 73] width 79 height 10
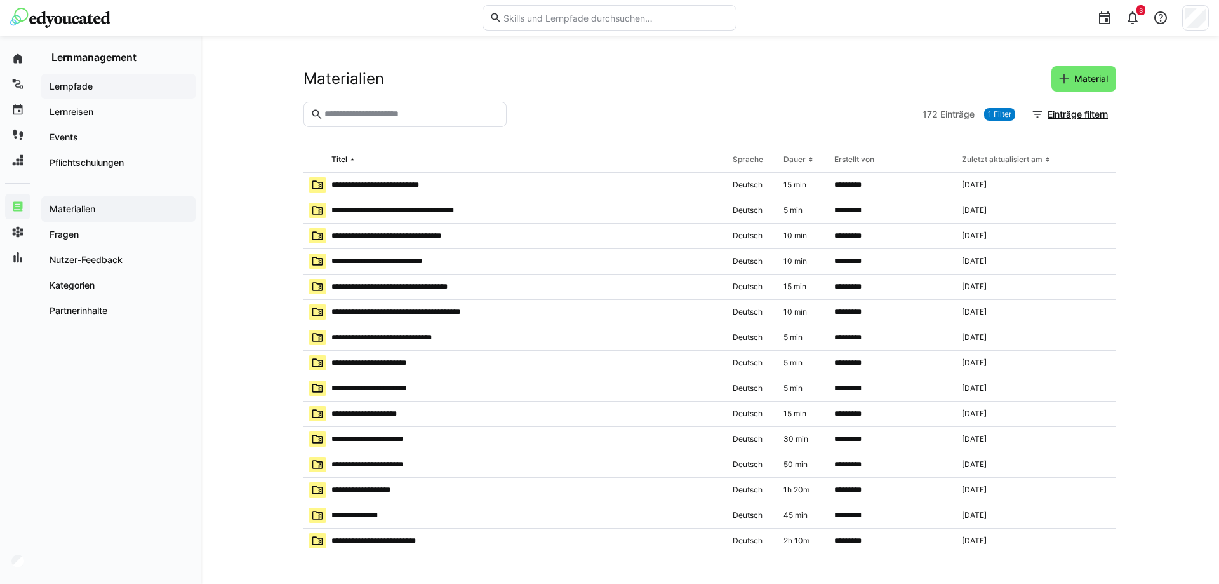
click at [0, 0] on app-navigation-label "Lernpfade" at bounding box center [0, 0] width 0 height 0
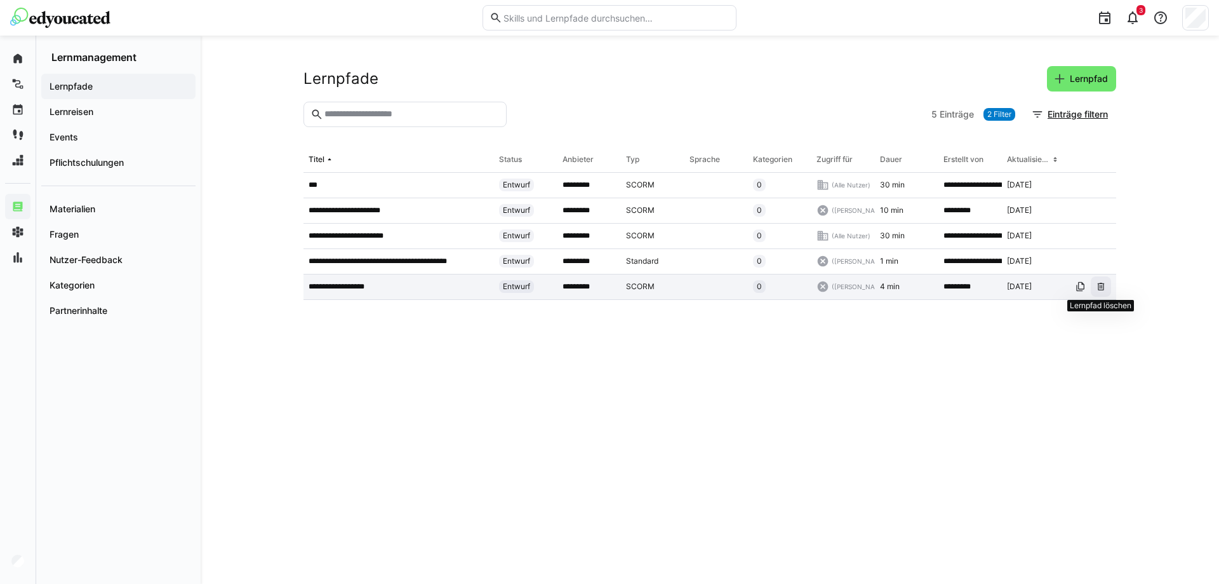
click at [1102, 290] on eds-icon at bounding box center [1101, 286] width 10 height 10
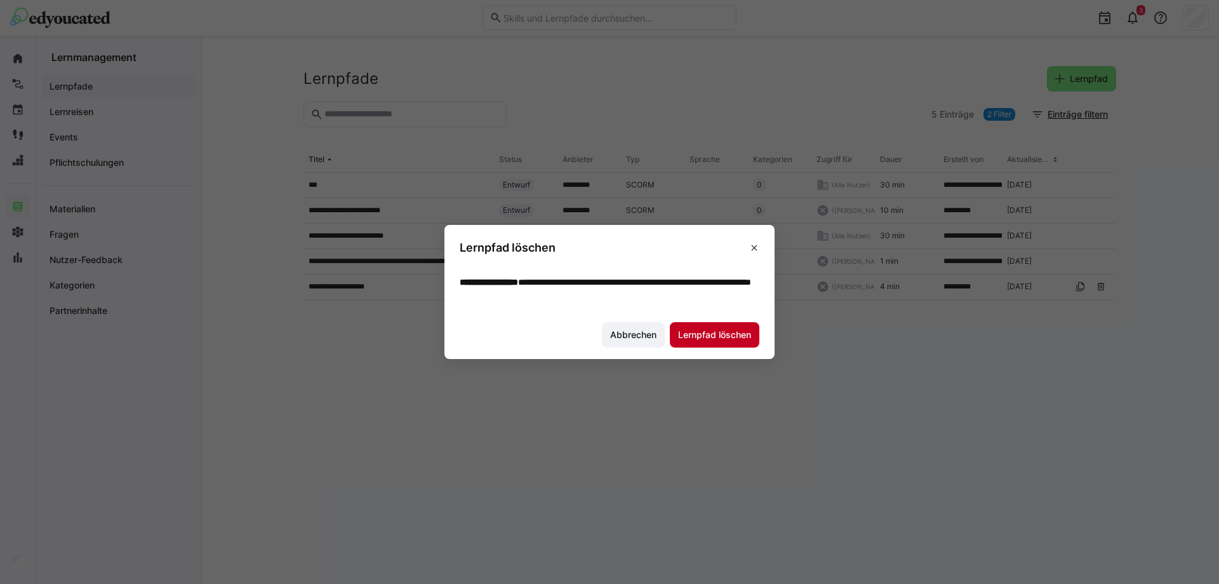
click at [728, 330] on span "Lernpfad löschen" at bounding box center [714, 334] width 77 height 13
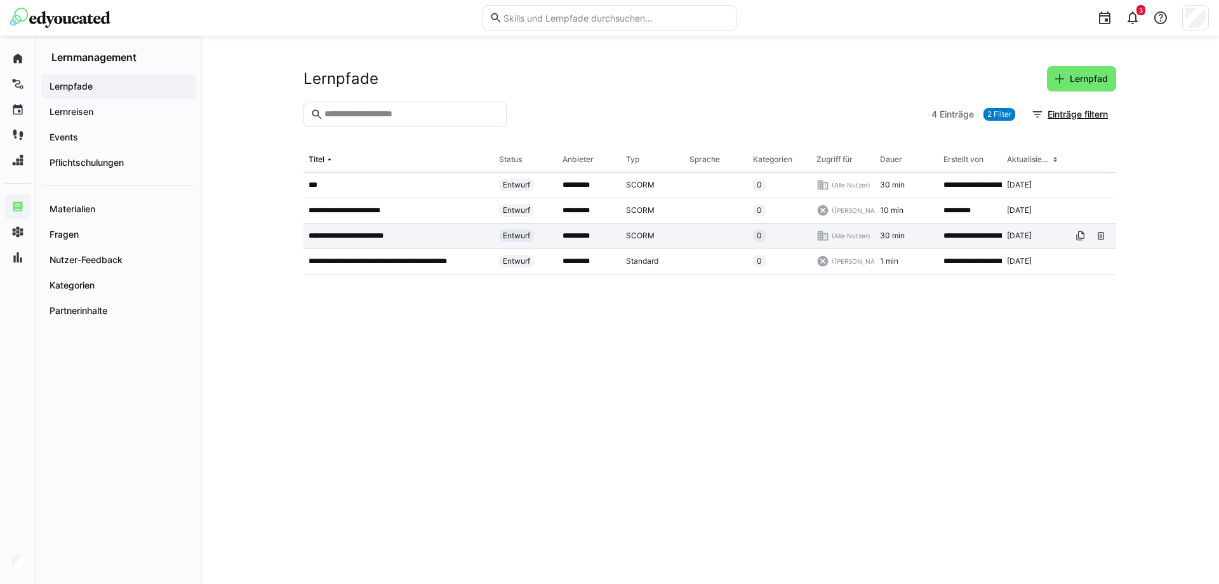
click at [445, 239] on app-table-first-column "**********" at bounding box center [399, 236] width 180 height 10
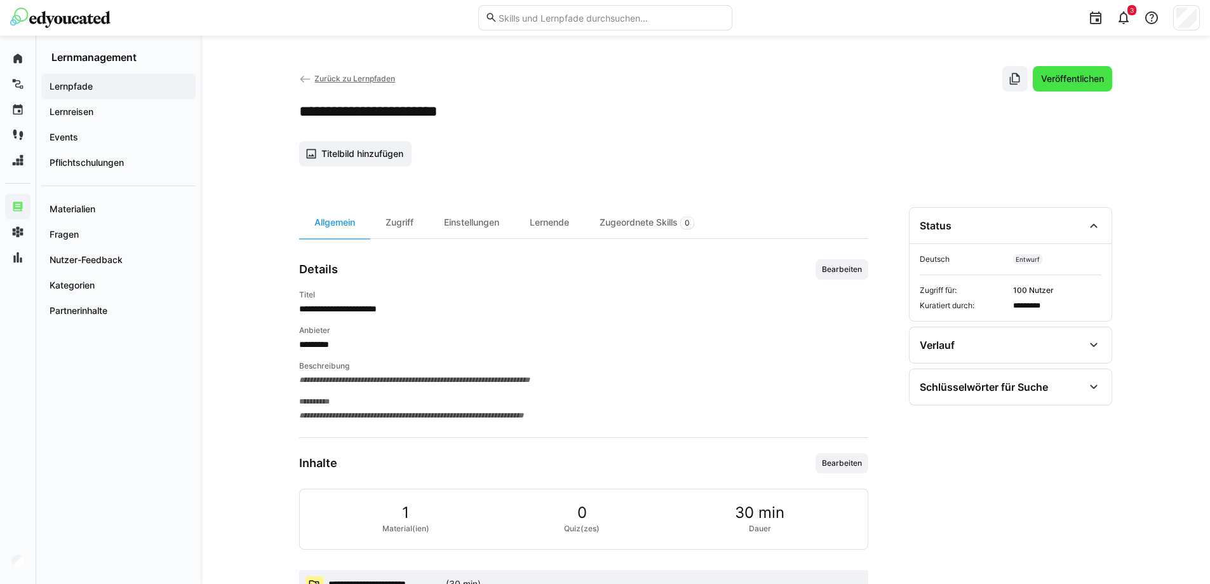
click at [1095, 75] on span "Veröffentlichen" at bounding box center [1072, 78] width 67 height 13
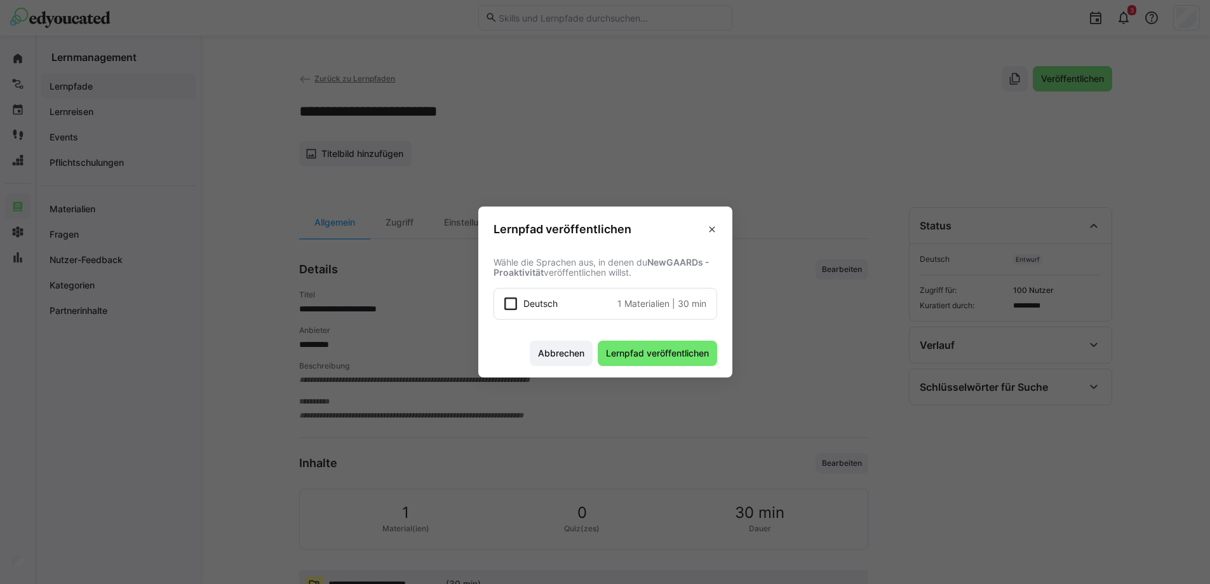
click at [537, 300] on span "Deutsch" at bounding box center [540, 303] width 34 height 13
click at [698, 351] on span "Lernpfad veröffentlichen" at bounding box center [657, 353] width 107 height 13
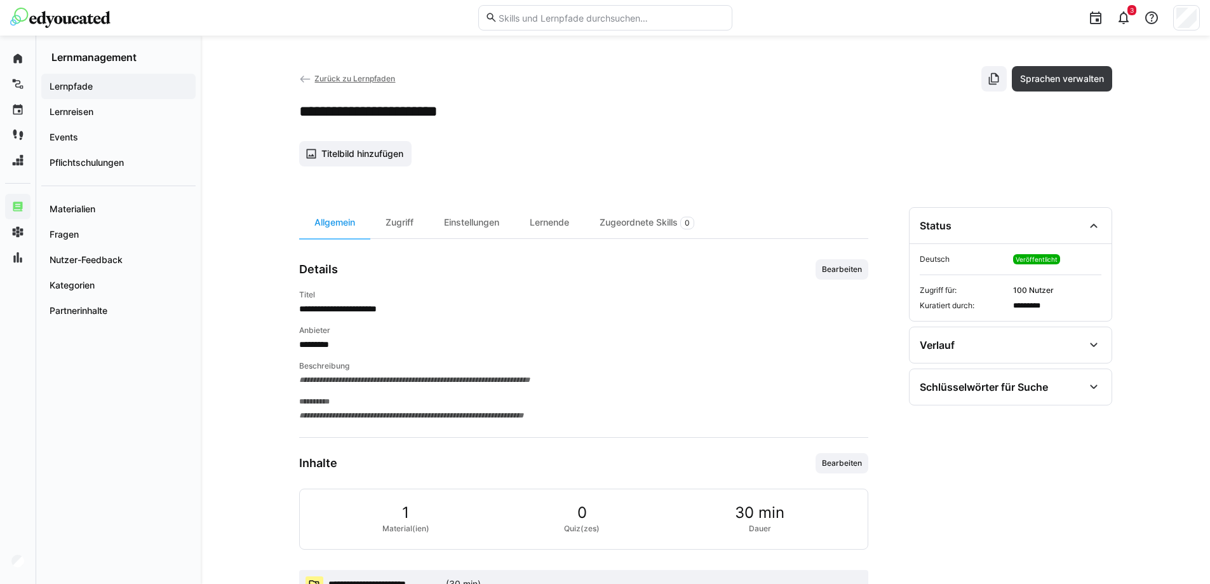
click at [353, 76] on span "Zurück zu Lernpfaden" at bounding box center [354, 79] width 81 height 10
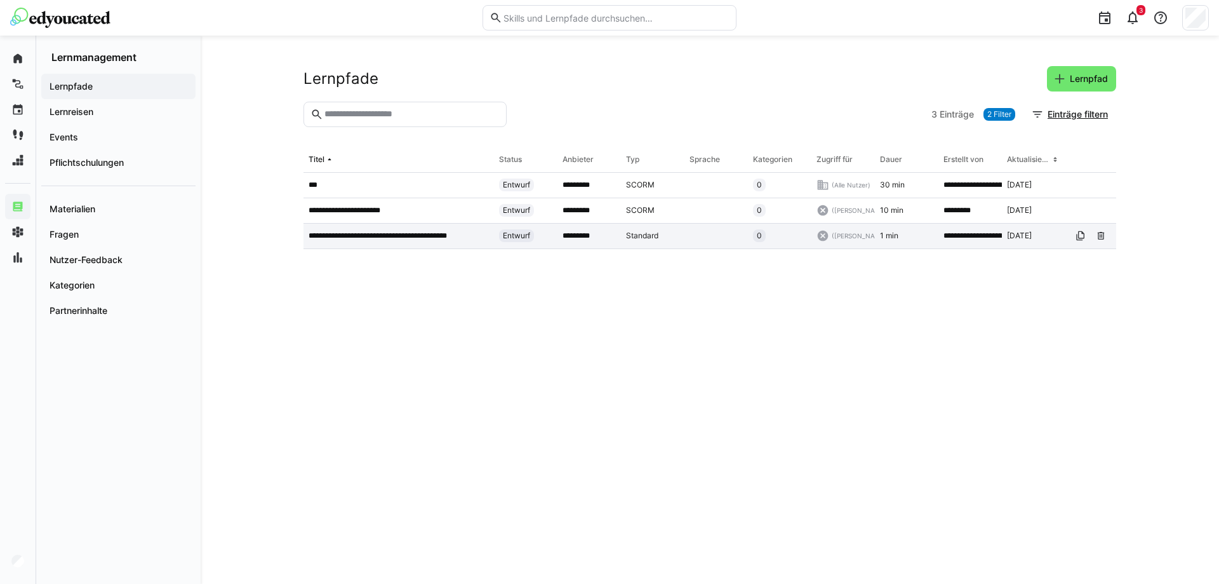
click at [429, 241] on p "**********" at bounding box center [394, 236] width 170 height 10
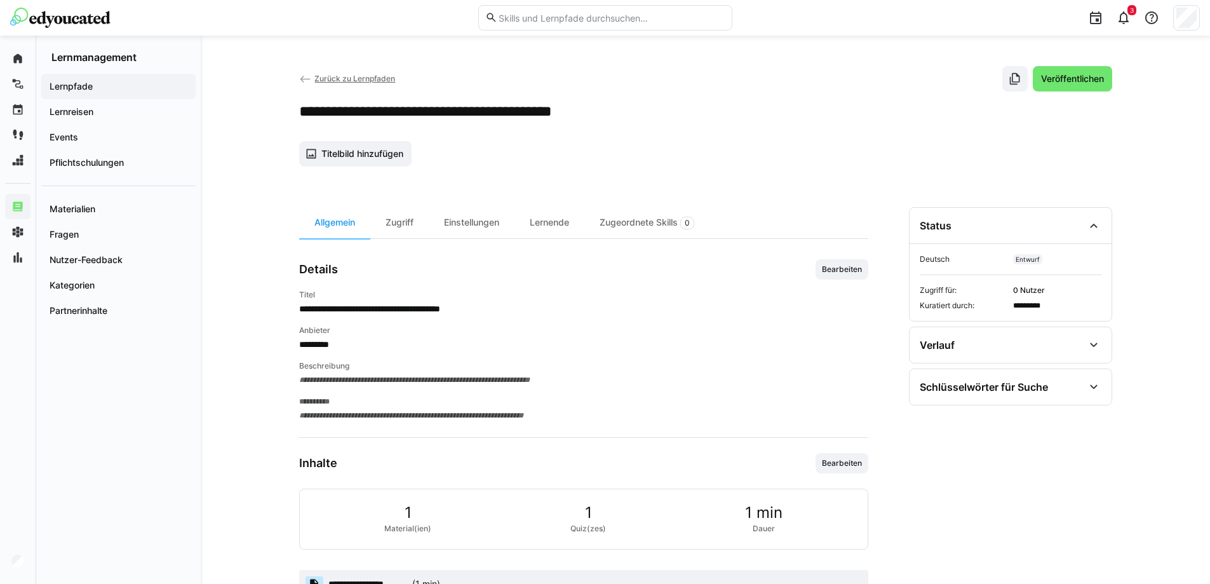
scroll to position [44, 0]
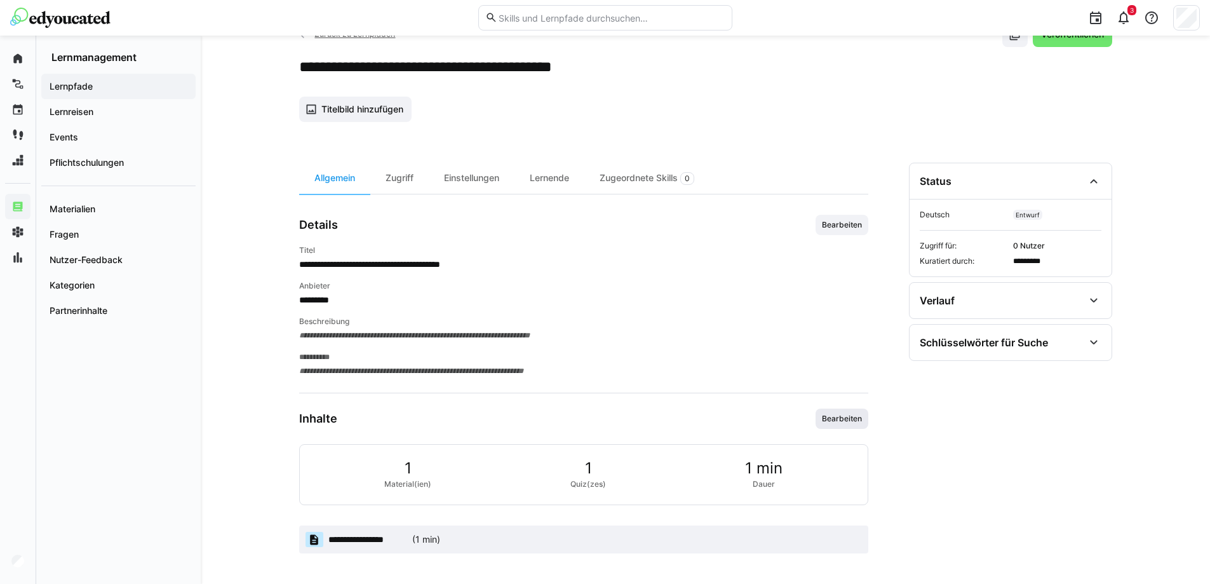
click at [855, 413] on span "Bearbeiten" at bounding box center [841, 418] width 43 height 10
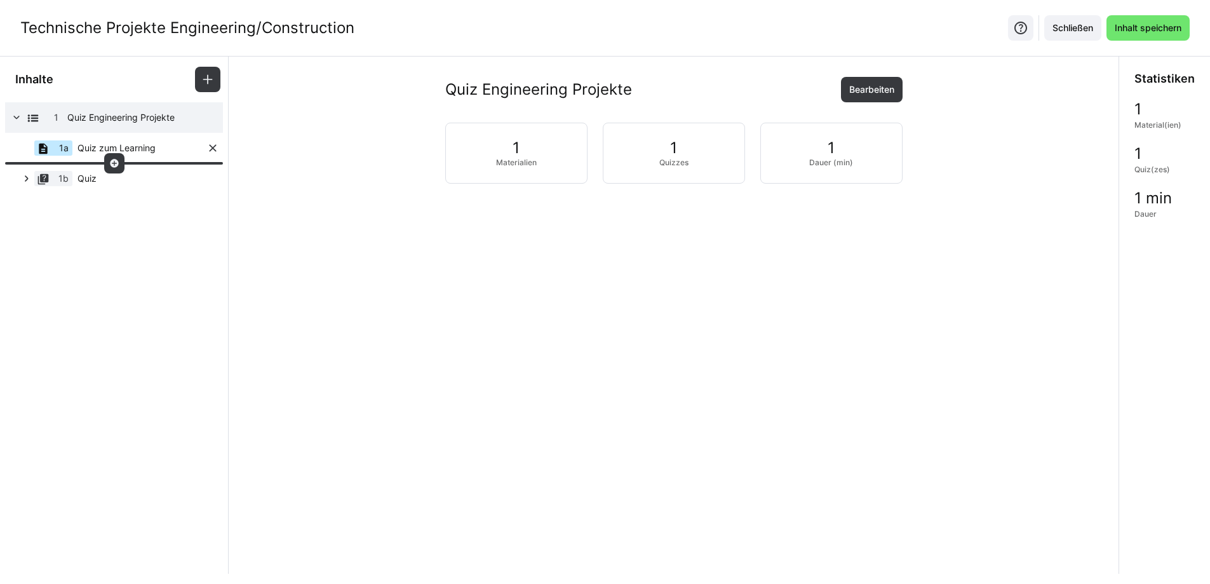
click at [115, 151] on span "Quiz zum Learning" at bounding box center [116, 148] width 78 height 13
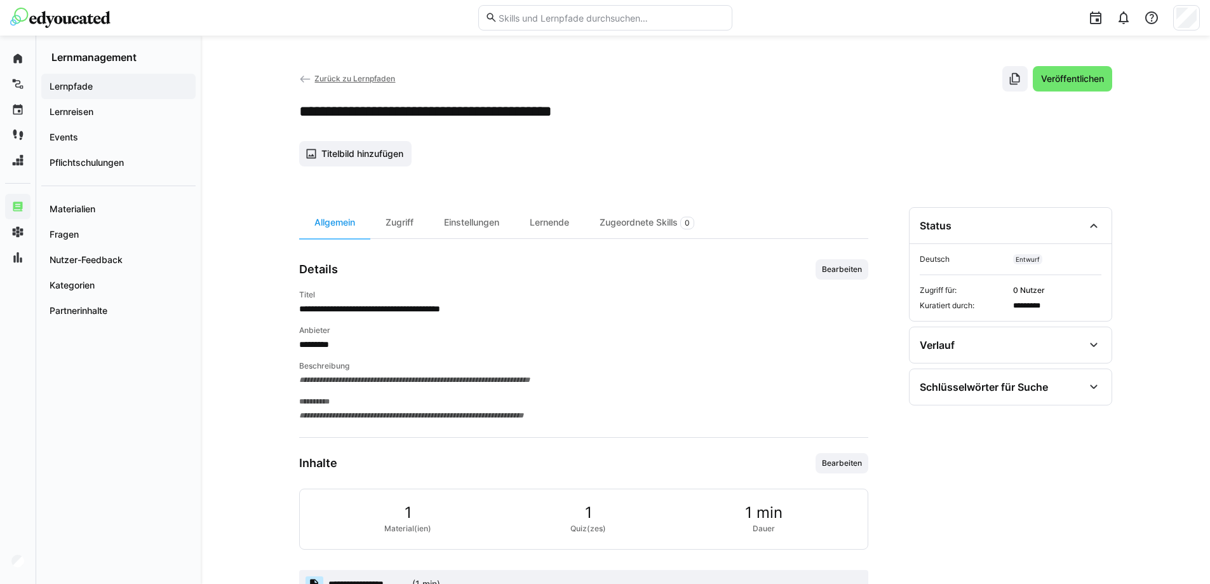
click at [311, 76] on eds-icon at bounding box center [305, 79] width 13 height 13
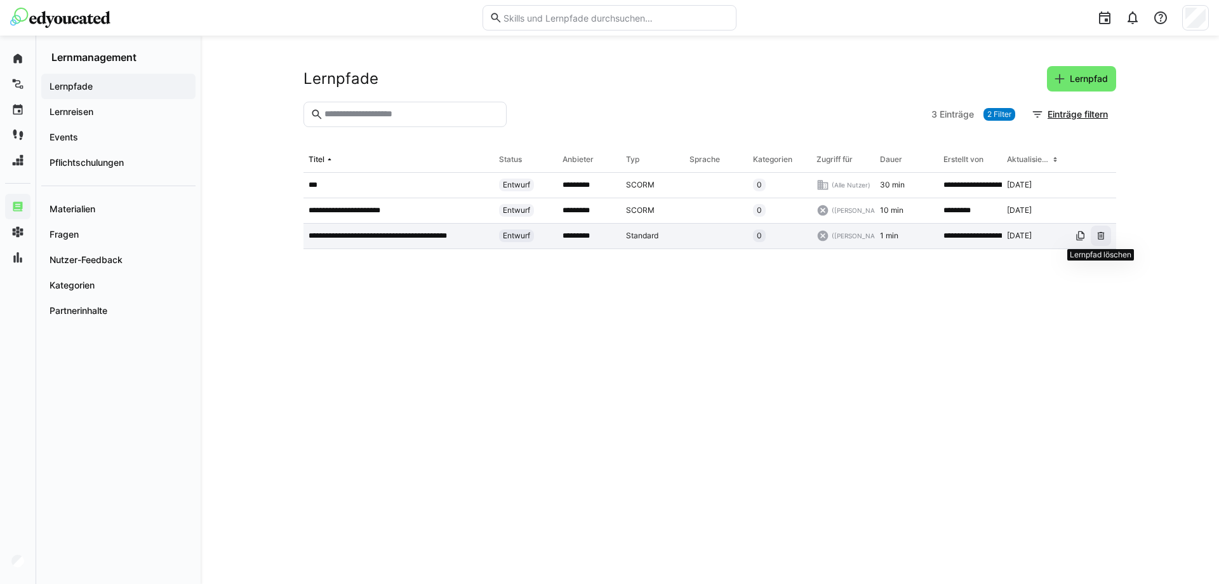
click at [1099, 237] on eds-icon at bounding box center [1101, 236] width 10 height 10
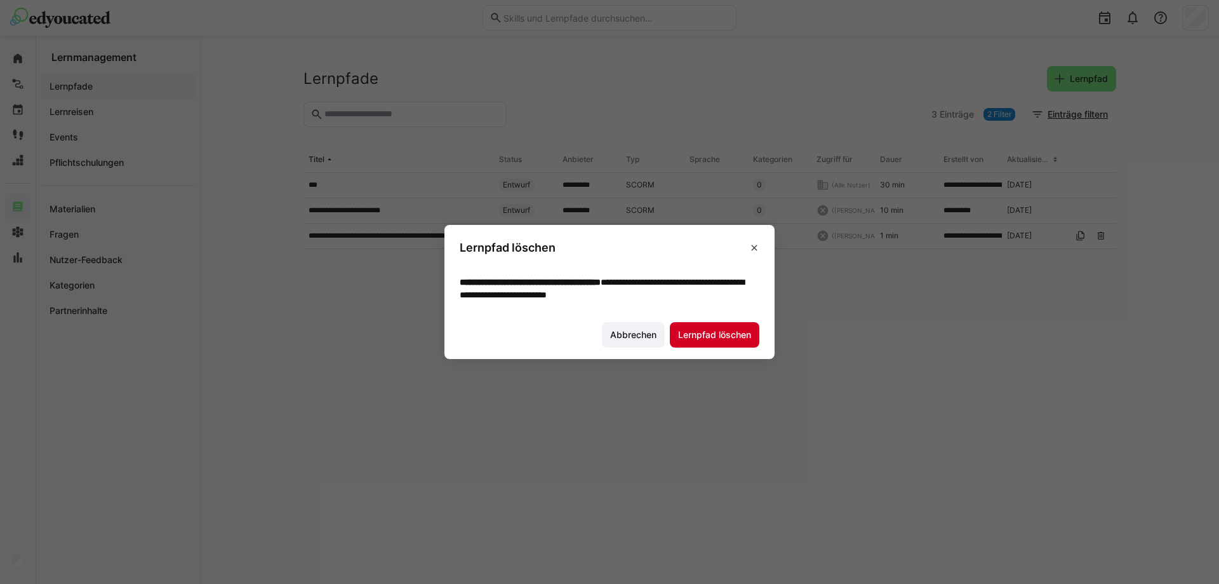
click at [721, 333] on span "Lernpfad löschen" at bounding box center [714, 334] width 77 height 13
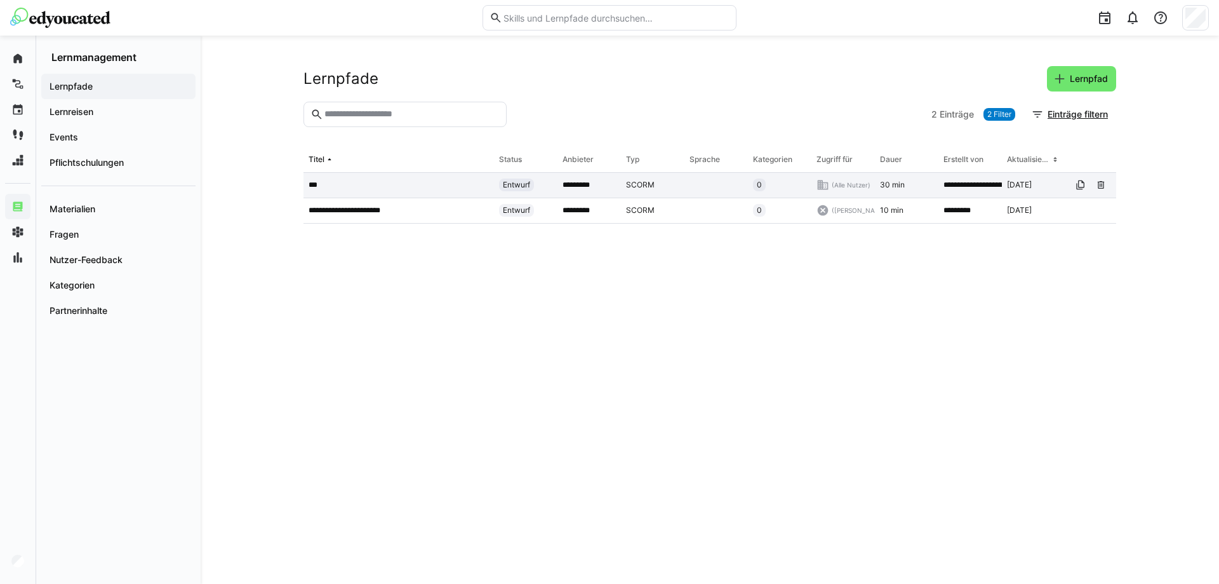
click at [436, 181] on app-table-first-column "***" at bounding box center [399, 185] width 180 height 10
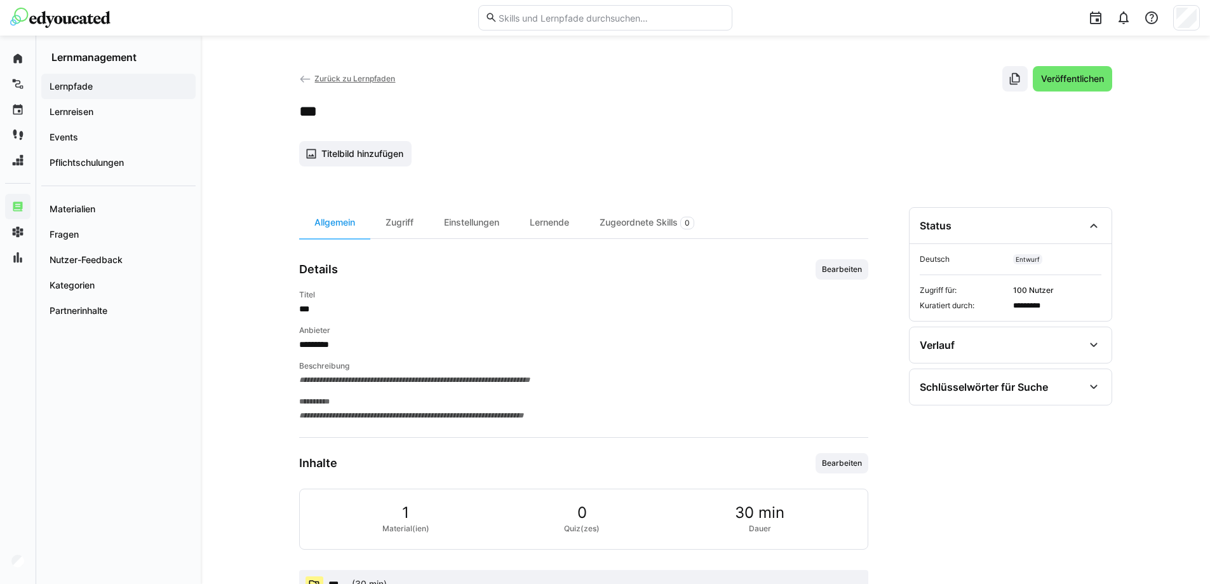
scroll to position [44, 0]
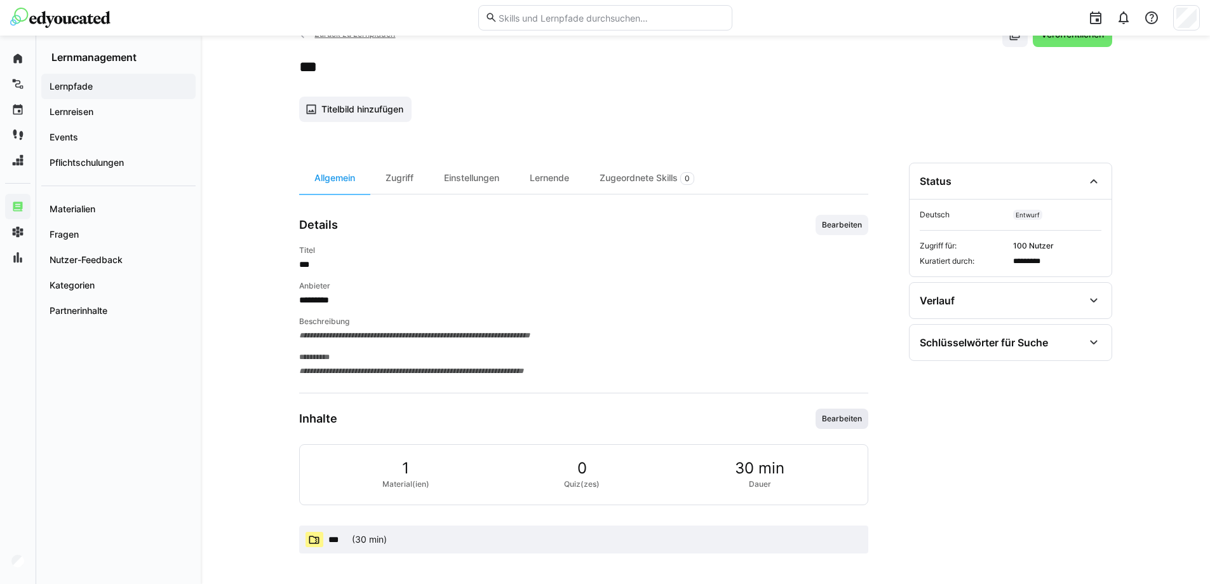
click at [848, 422] on span "Bearbeiten" at bounding box center [841, 418] width 43 height 10
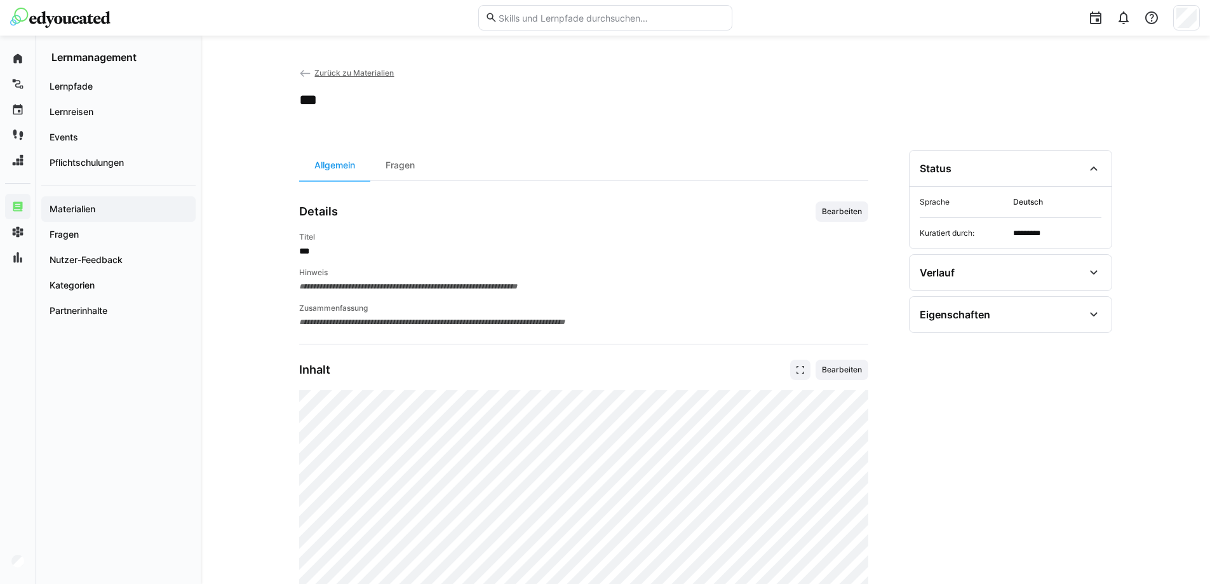
click at [363, 67] on app-back-navigation "Zurück zu Materialien" at bounding box center [346, 73] width 95 height 14
click at [318, 73] on span "Zurück zu Materialien" at bounding box center [353, 73] width 79 height 10
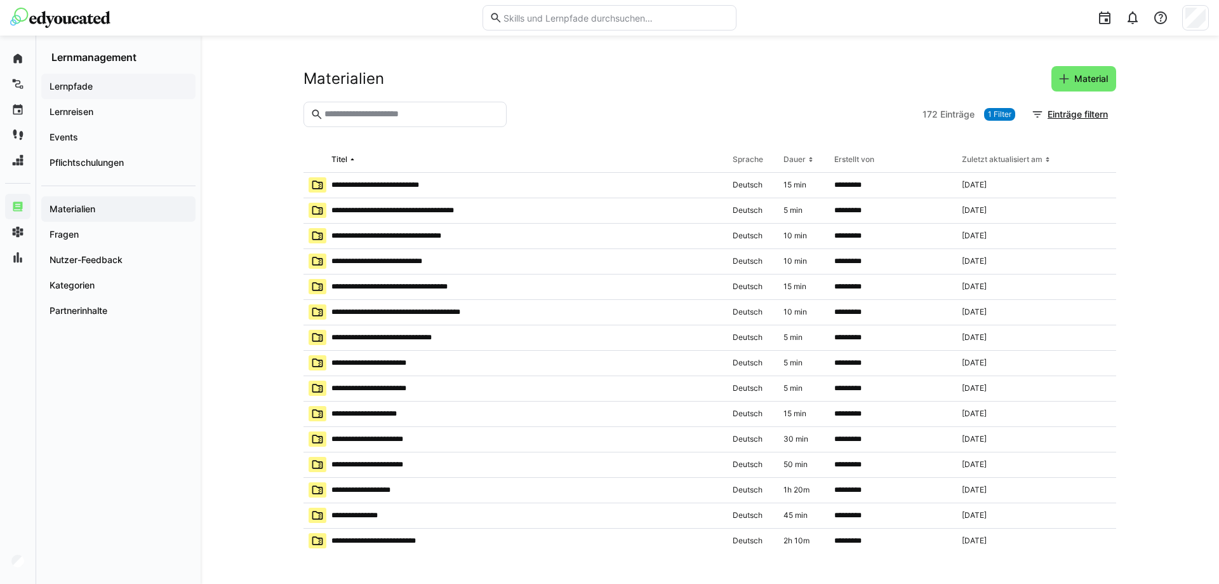
click at [0, 0] on app-navigation-label "Lernpfade" at bounding box center [0, 0] width 0 height 0
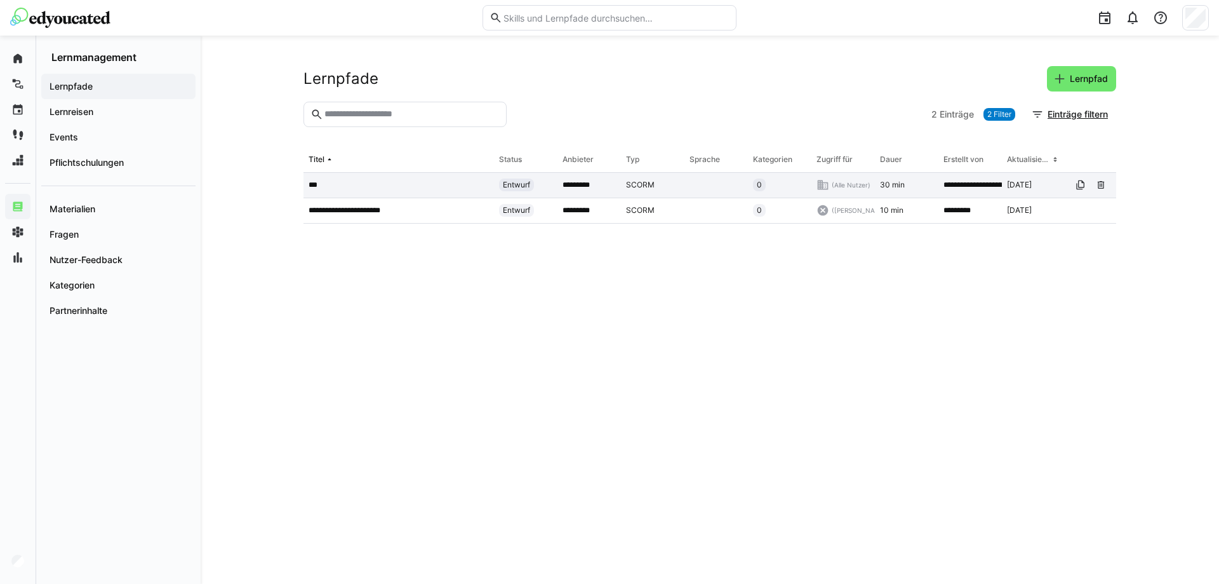
click at [377, 187] on app-table-first-column "***" at bounding box center [399, 185] width 180 height 10
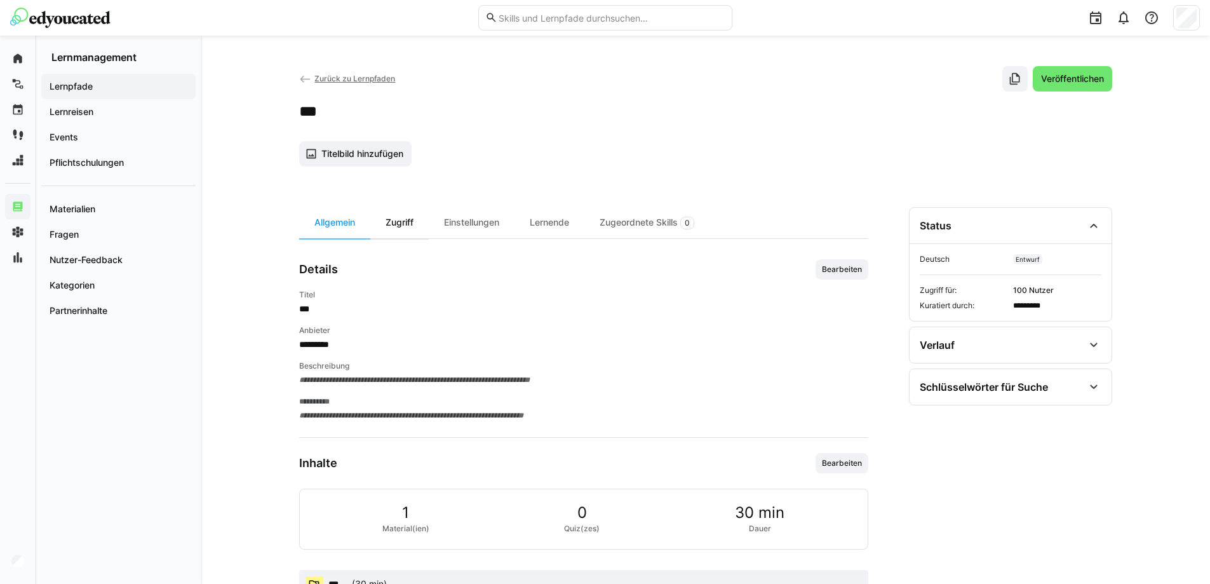
click at [405, 227] on div "Zugriff" at bounding box center [399, 222] width 58 height 31
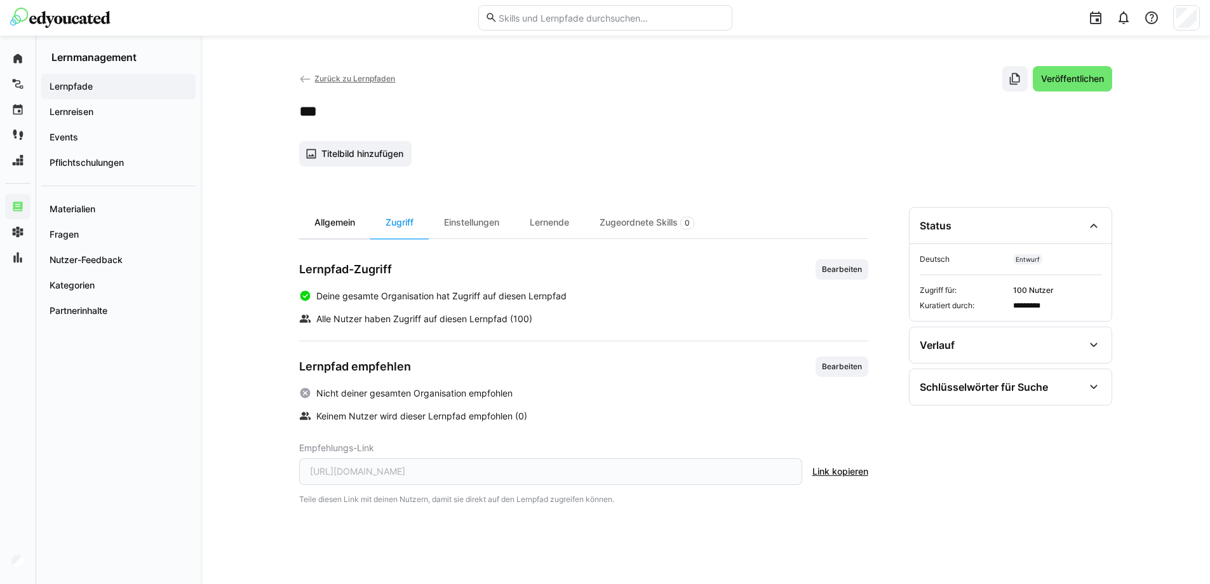
click at [325, 229] on div "Allgemein" at bounding box center [334, 222] width 71 height 31
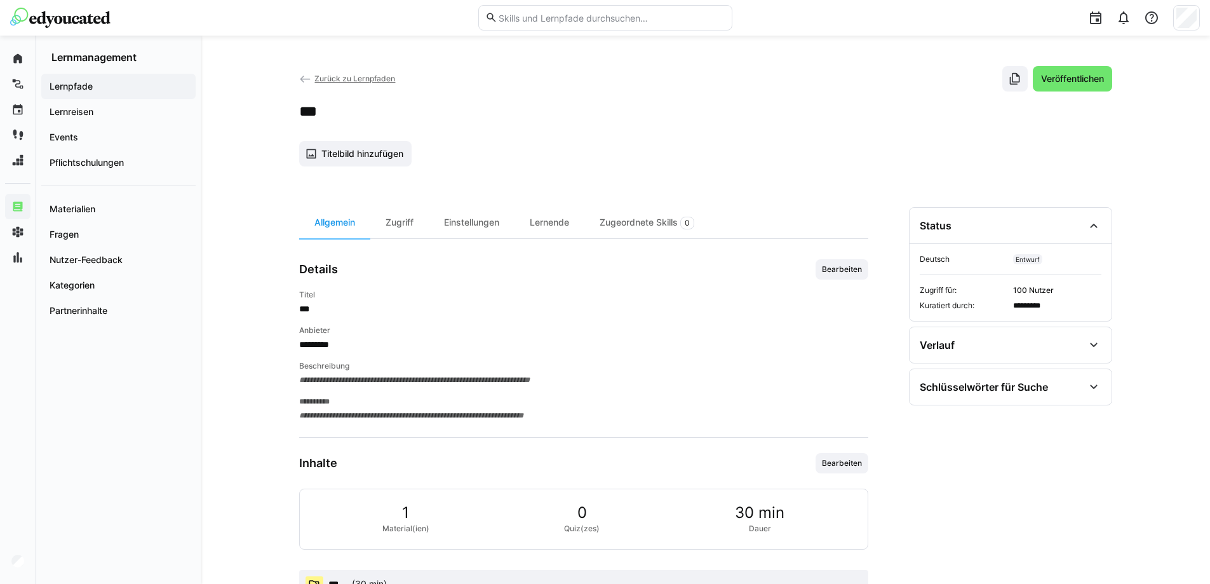
scroll to position [44, 0]
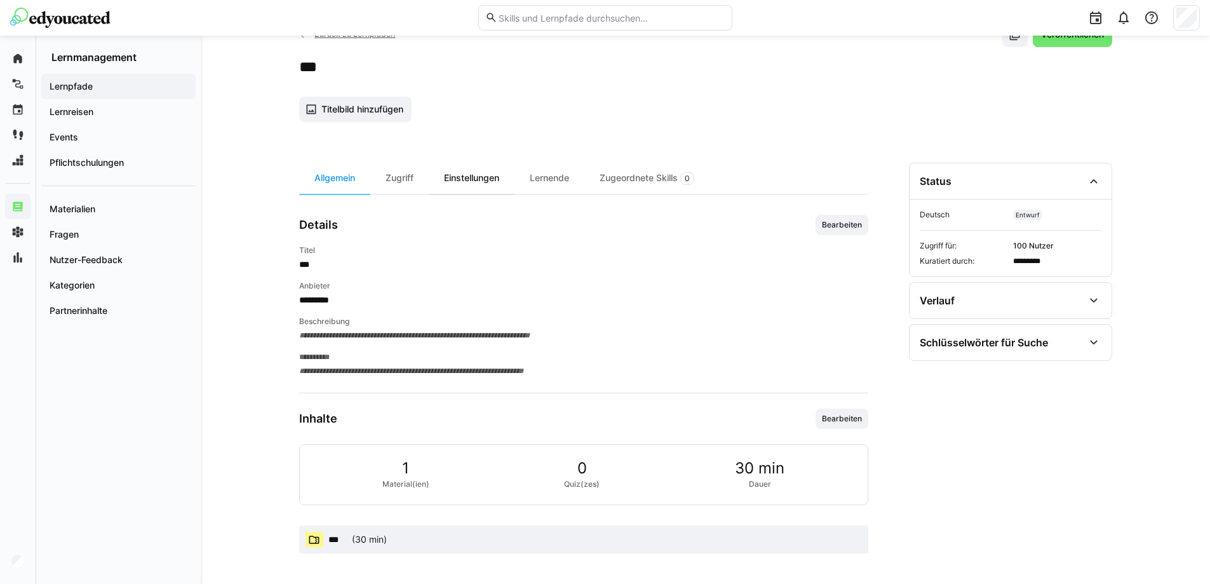
click at [467, 180] on div "Einstellungen" at bounding box center [472, 178] width 86 height 31
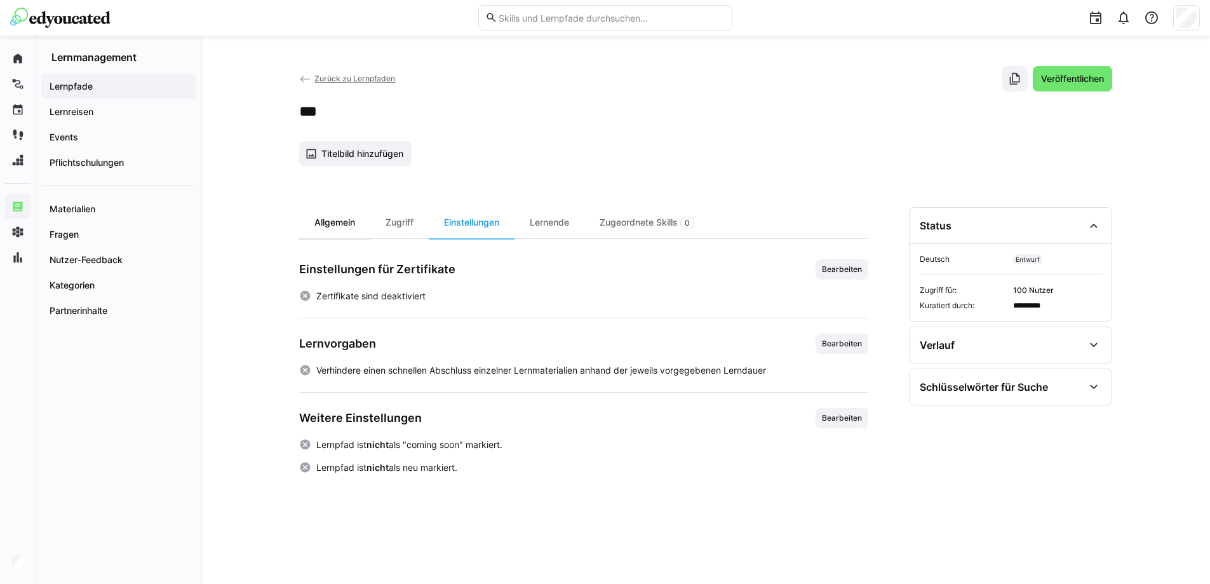
click at [333, 234] on div "Allgemein" at bounding box center [334, 222] width 71 height 31
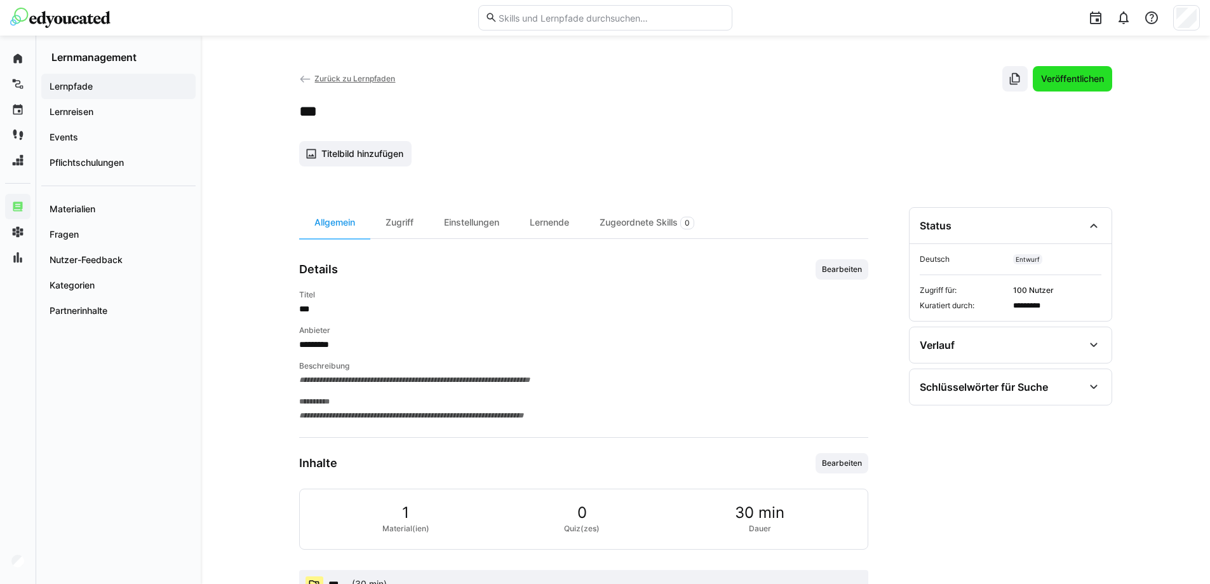
click at [1081, 71] on span "Veröffentlichen" at bounding box center [1072, 78] width 79 height 25
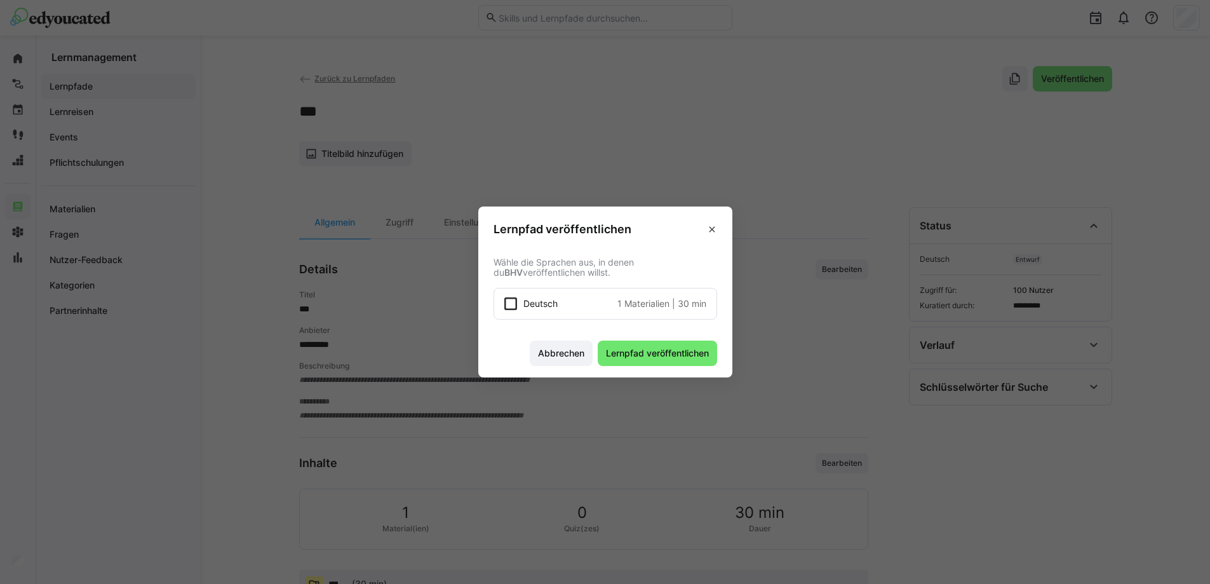
click at [546, 299] on span "Deutsch" at bounding box center [540, 303] width 34 height 13
click at [657, 350] on span "Lernpfad veröffentlichen" at bounding box center [657, 353] width 107 height 13
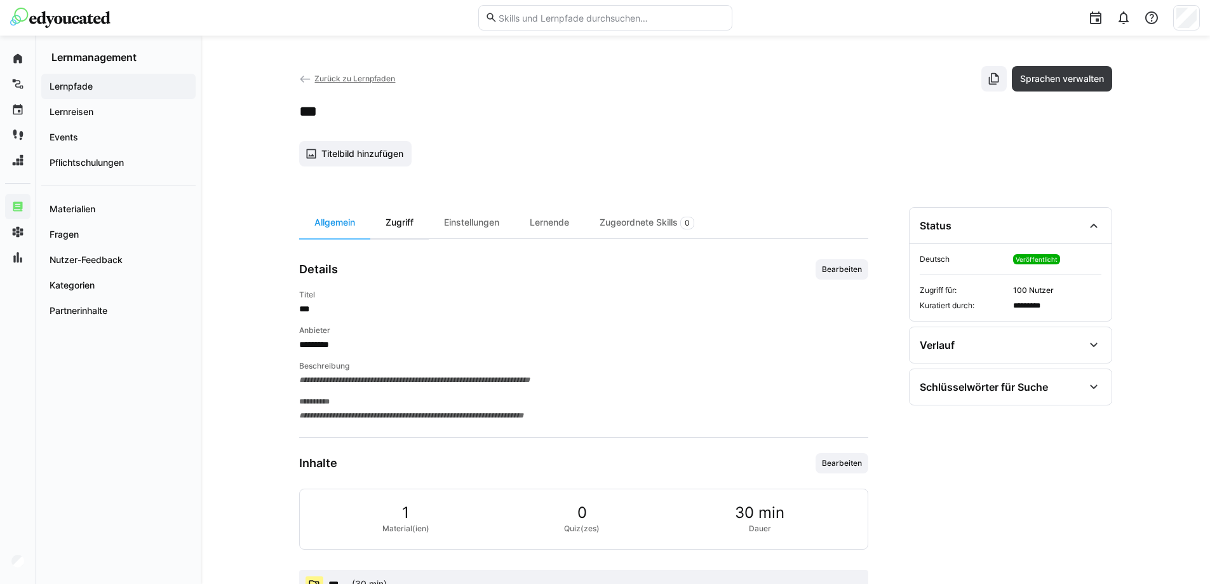
click at [405, 222] on div "Zugriff" at bounding box center [399, 222] width 58 height 31
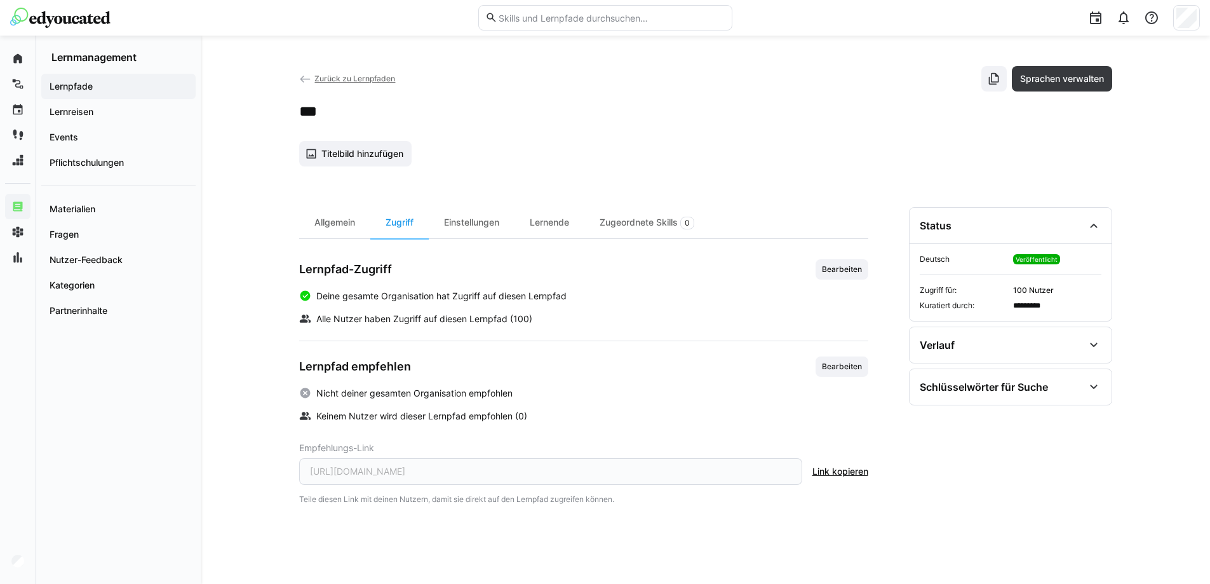
click at [844, 473] on span "Link kopieren" at bounding box center [840, 471] width 56 height 13
click at [381, 82] on span "Zurück zu Lernpfaden" at bounding box center [354, 79] width 81 height 10
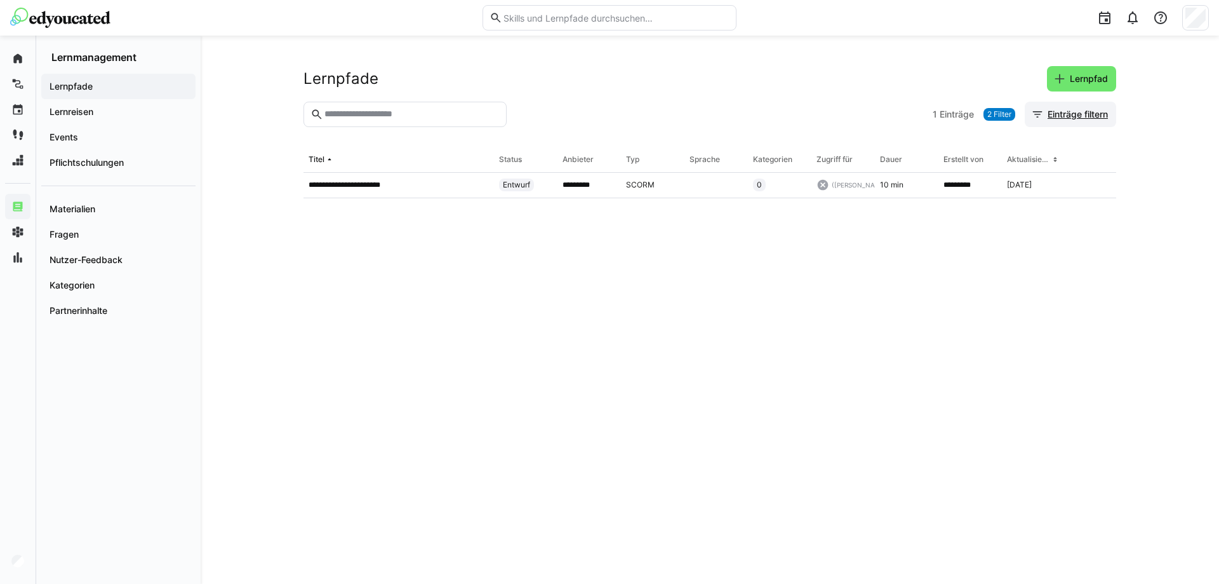
click at [1057, 112] on span "Einträge filtern" at bounding box center [1078, 114] width 64 height 13
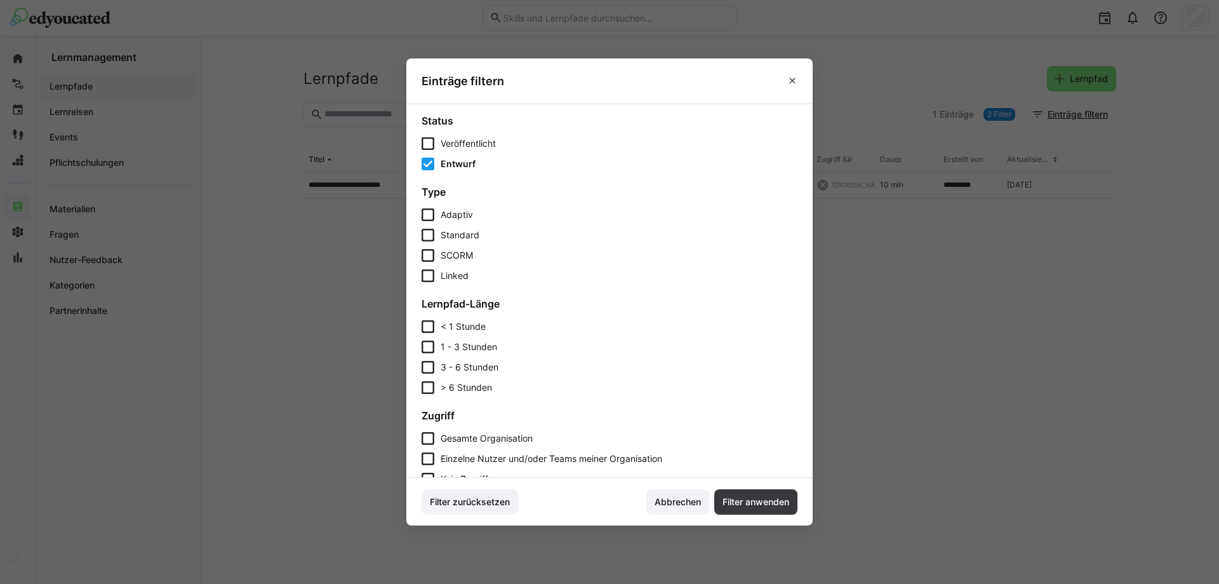
click at [460, 157] on div "Veröffentlicht Entwurf" at bounding box center [610, 153] width 376 height 33
click at [460, 162] on span "Entwurf" at bounding box center [458, 163] width 35 height 13
click at [734, 501] on span "Filter anwenden" at bounding box center [756, 501] width 70 height 13
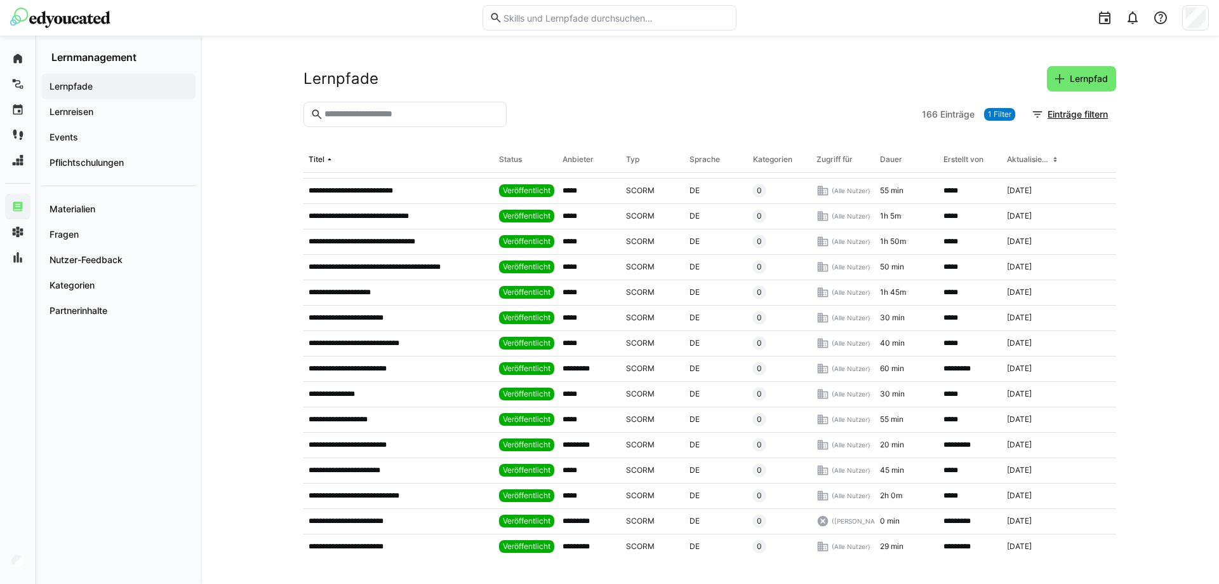
scroll to position [1239, 0]
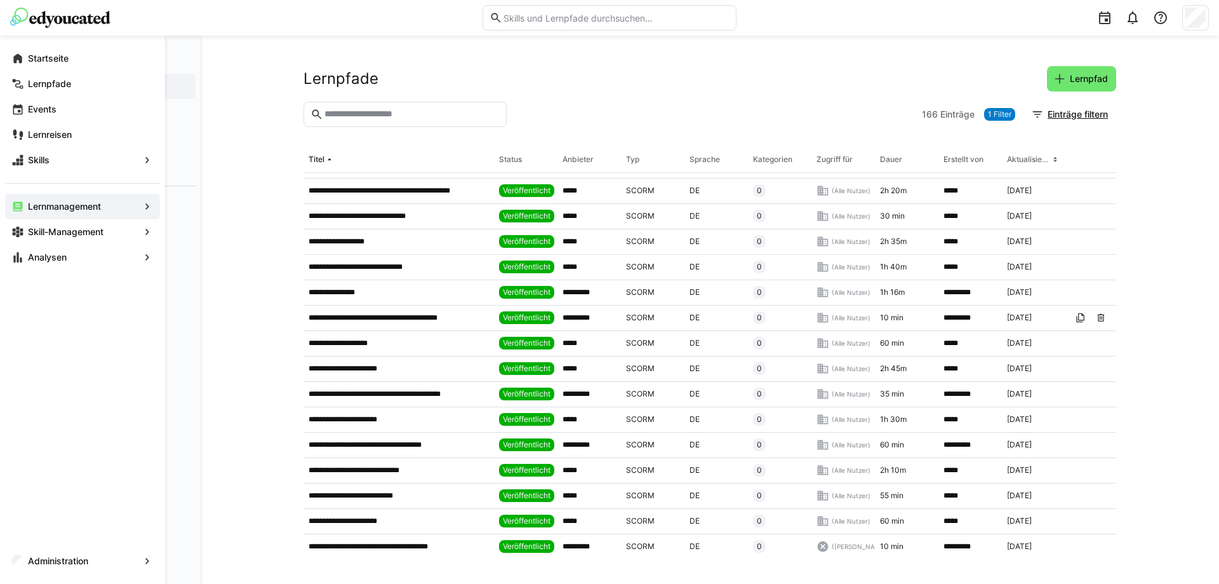
click at [226, 214] on div "**********" at bounding box center [710, 310] width 1019 height 548
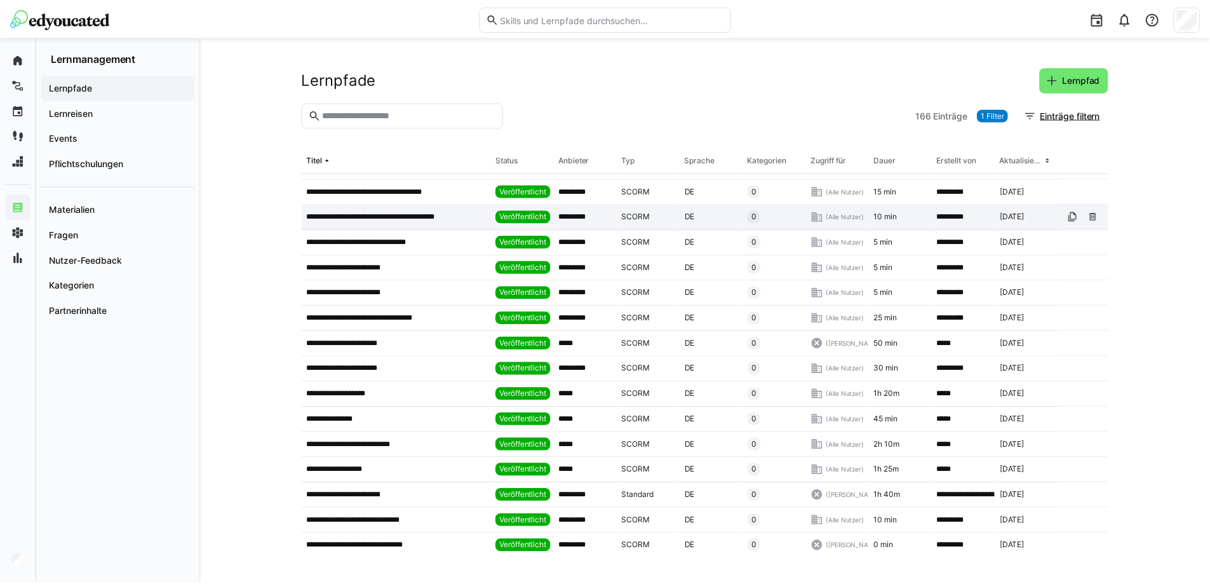
scroll to position [0, 0]
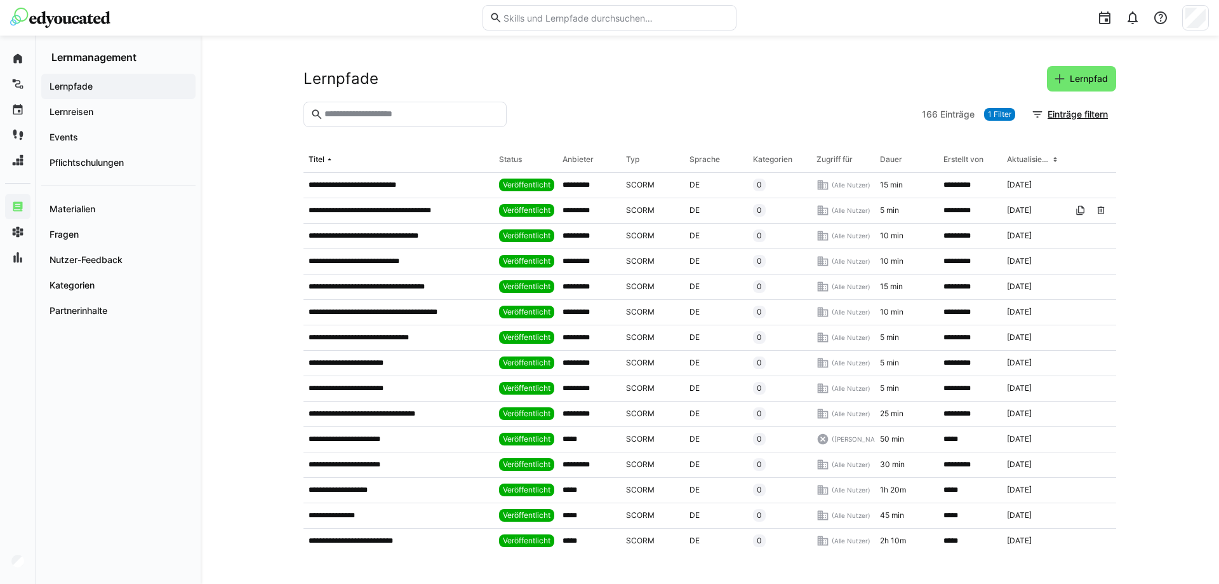
click at [39, 11] on img at bounding box center [60, 18] width 100 height 20
